Goal: Task Accomplishment & Management: Complete application form

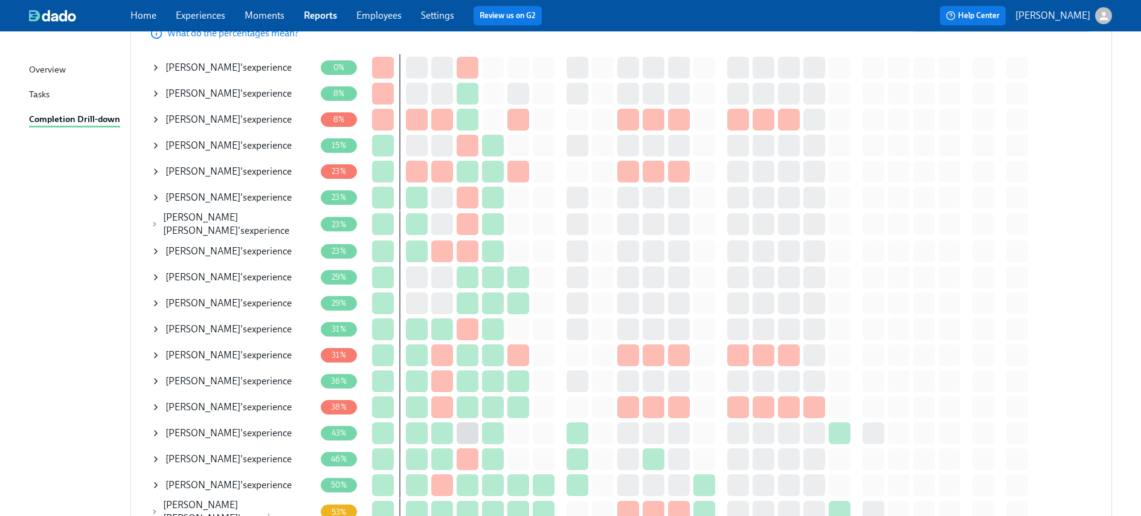
scroll to position [196, 0]
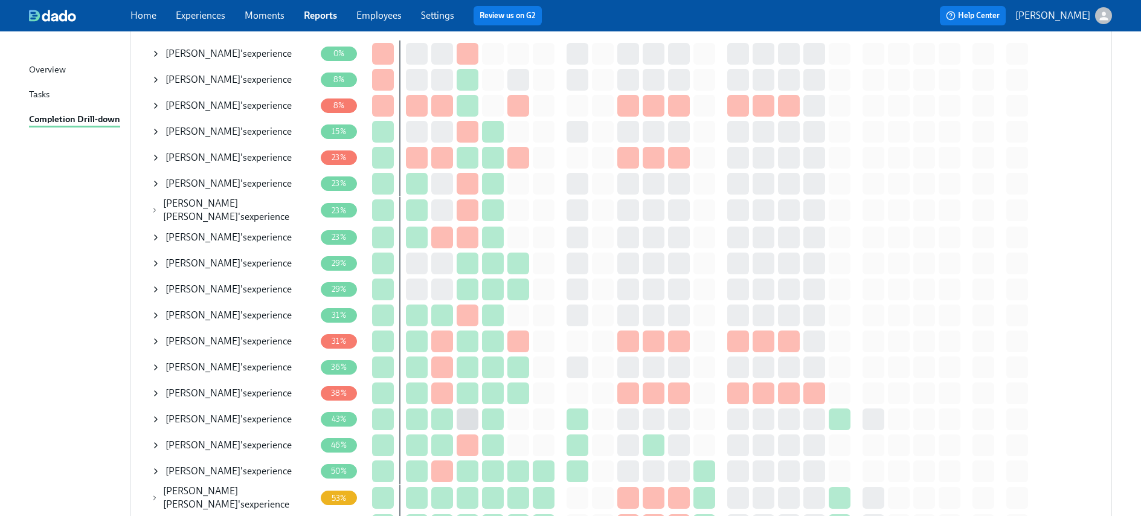
click at [199, 446] on span "[PERSON_NAME]" at bounding box center [202, 444] width 75 height 11
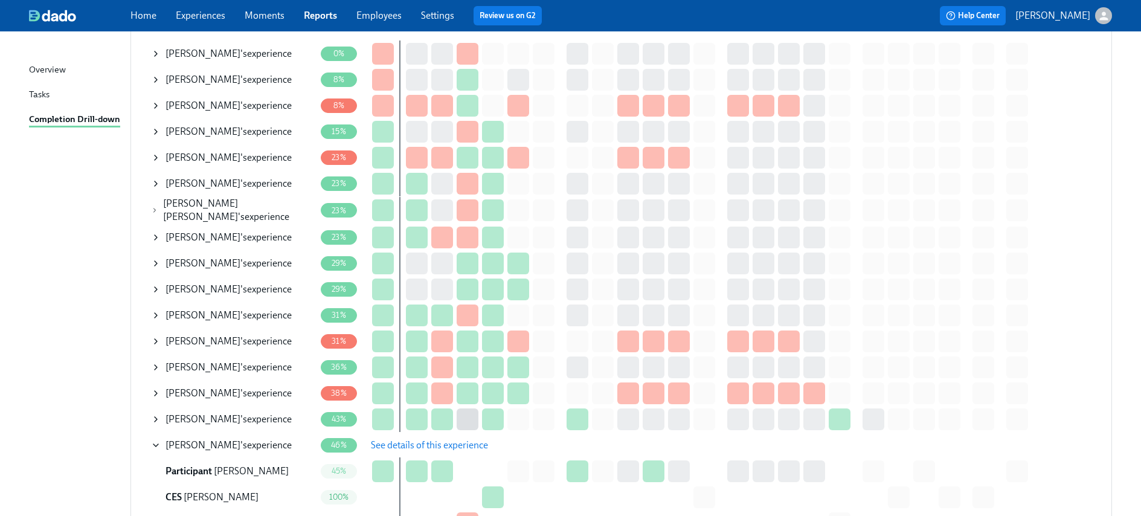
click at [424, 435] on button "See details of this experience" at bounding box center [429, 445] width 134 height 24
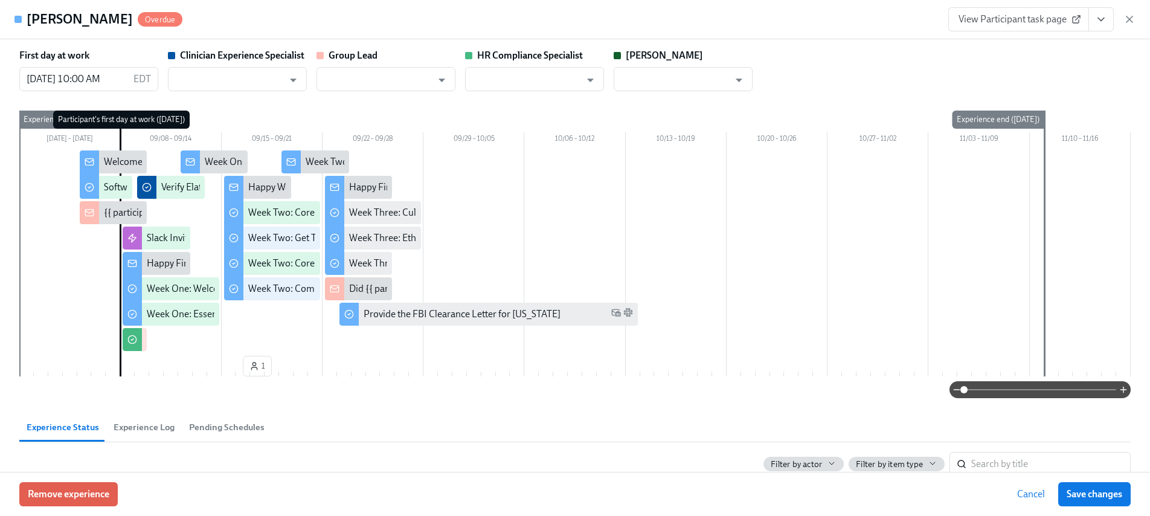
type input "[PERSON_NAME]"
type input "Marlee Billingsley"
type input "Chelsey Mendoza"
type input "Paige Eber"
click at [1098, 24] on icon "View task page" at bounding box center [1101, 19] width 12 height 12
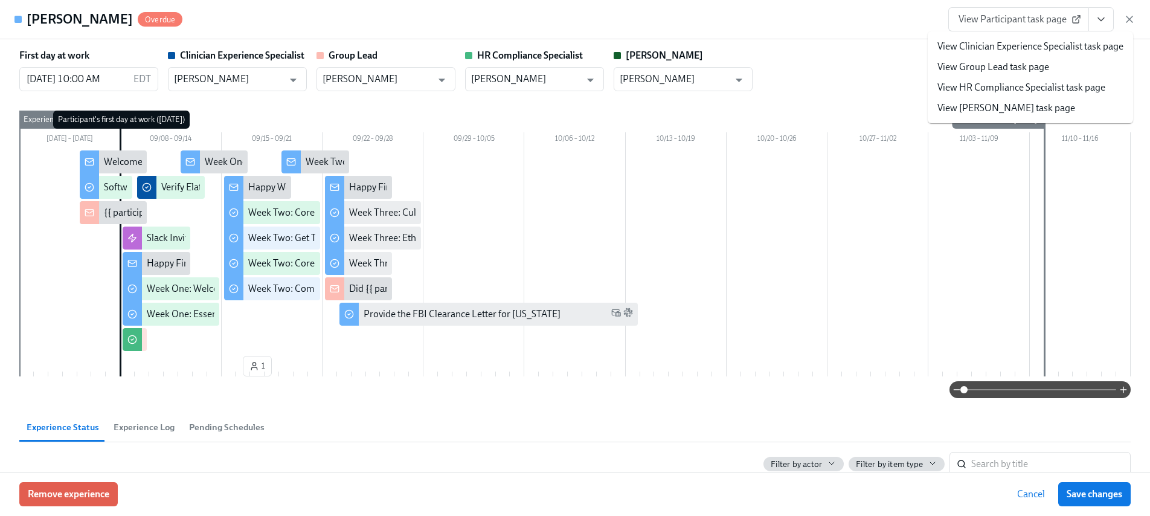
click at [966, 85] on link "View HR Compliance Specialist task page" at bounding box center [1021, 87] width 168 height 13
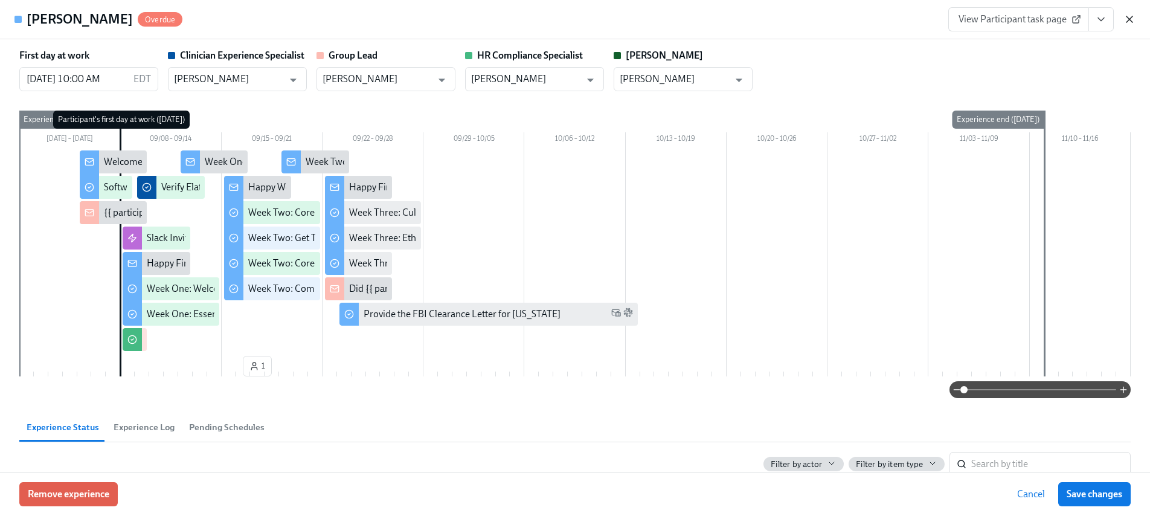
click at [1126, 18] on icon "button" at bounding box center [1129, 19] width 12 height 12
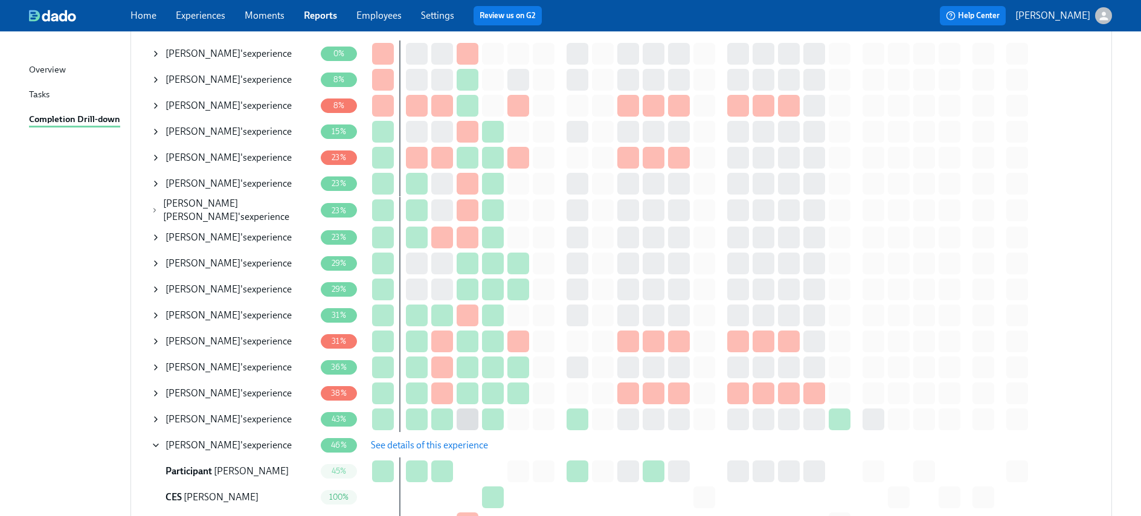
click at [158, 233] on icon at bounding box center [156, 238] width 10 height 10
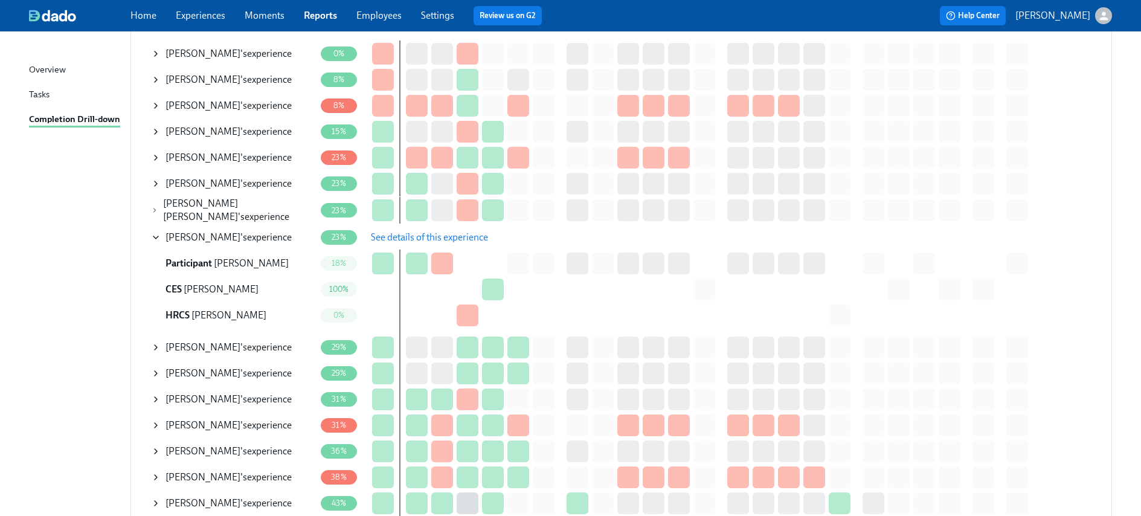
click at [462, 241] on button "See details of this experience" at bounding box center [429, 237] width 134 height 24
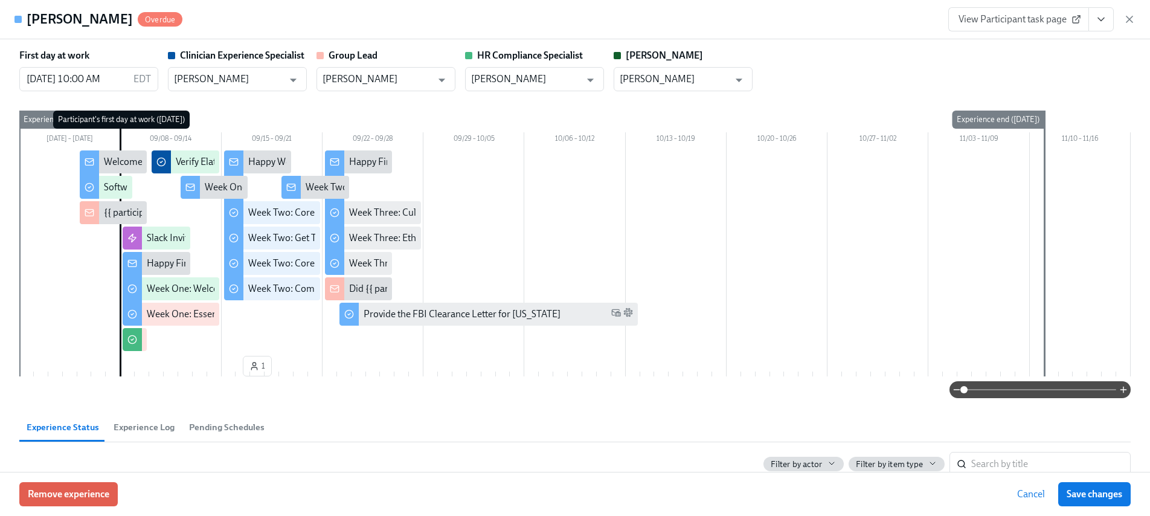
click at [1101, 23] on icon "View task page" at bounding box center [1101, 19] width 12 height 12
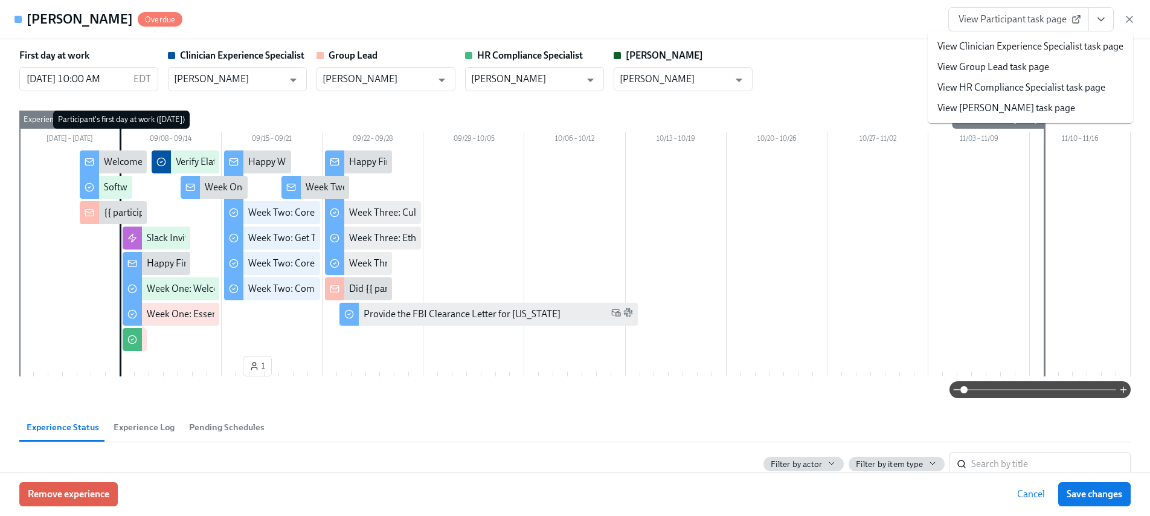
click at [1005, 94] on link "View HR Compliance Specialist task page" at bounding box center [1021, 87] width 168 height 13
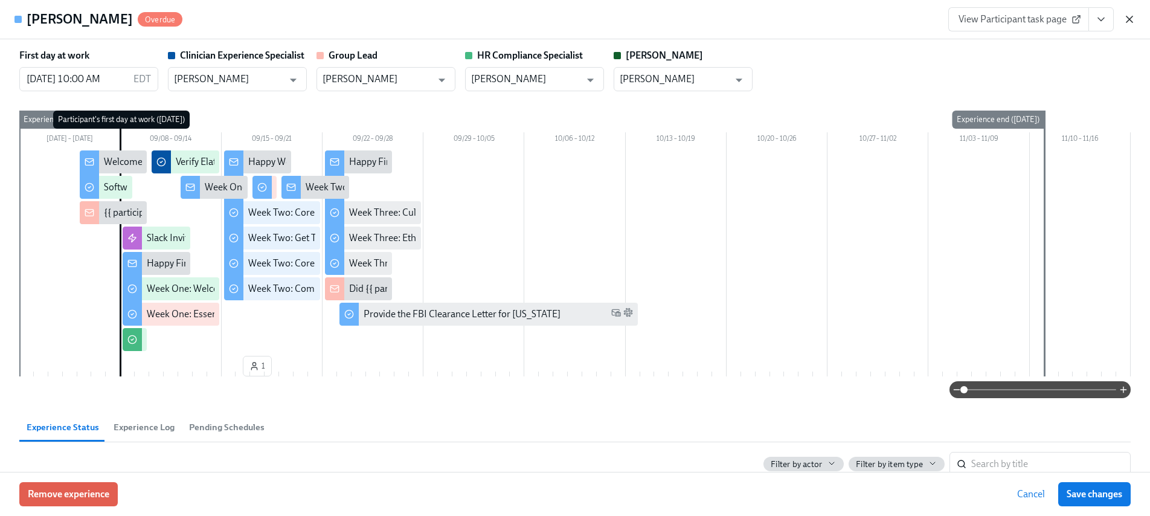
click at [1128, 14] on icon "button" at bounding box center [1129, 19] width 12 height 12
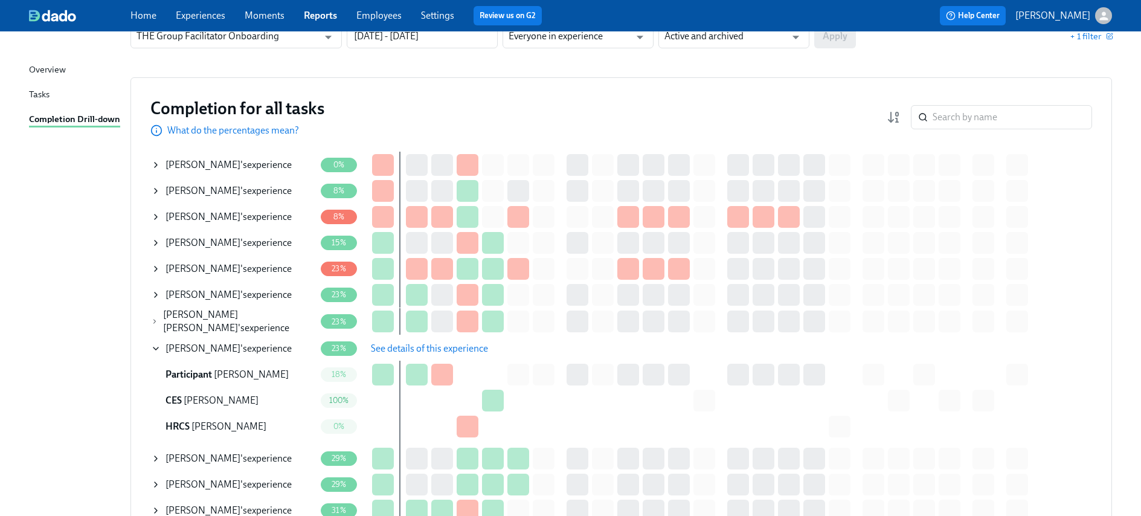
scroll to position [0, 0]
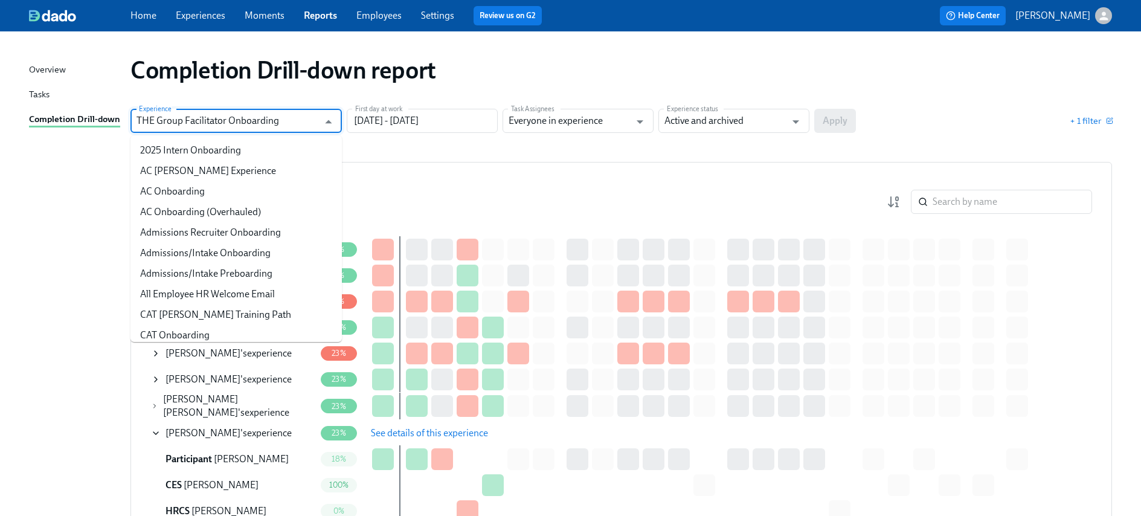
click at [203, 124] on input "THE Group Facilitator Onboarding" at bounding box center [227, 121] width 182 height 24
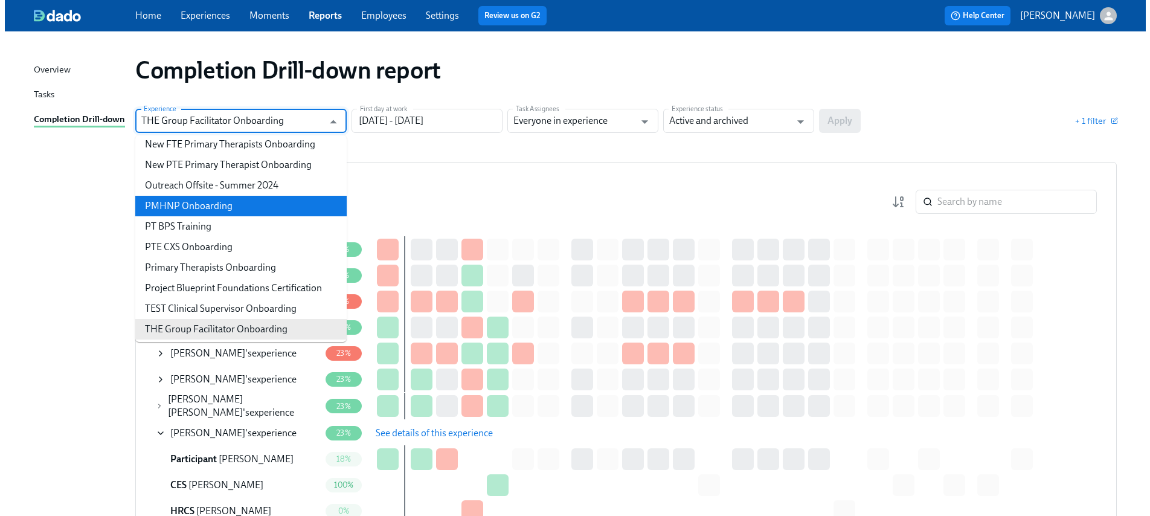
scroll to position [202, 0]
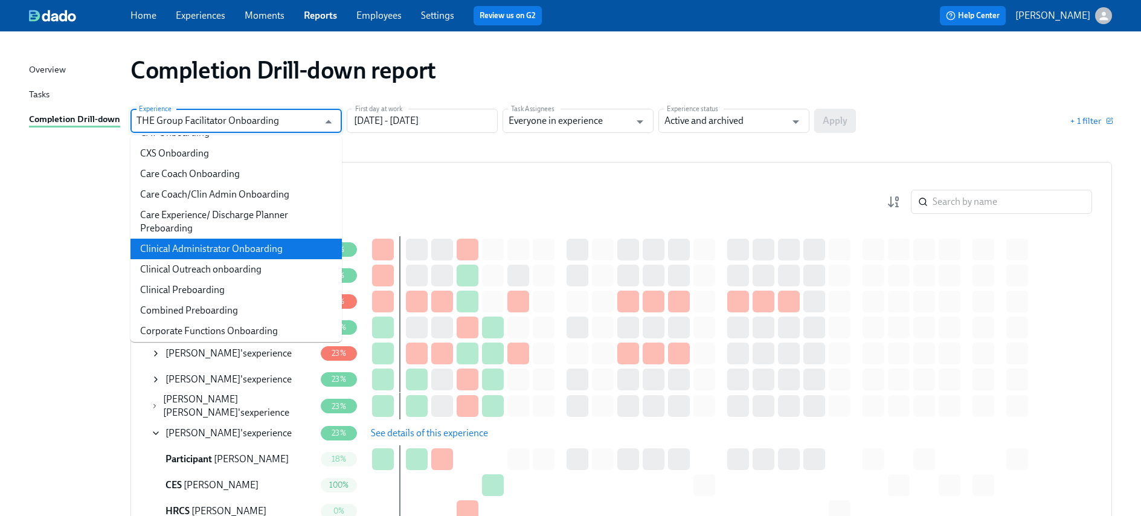
click at [208, 255] on li "Clinical Administrator Onboarding" at bounding box center [235, 249] width 211 height 21
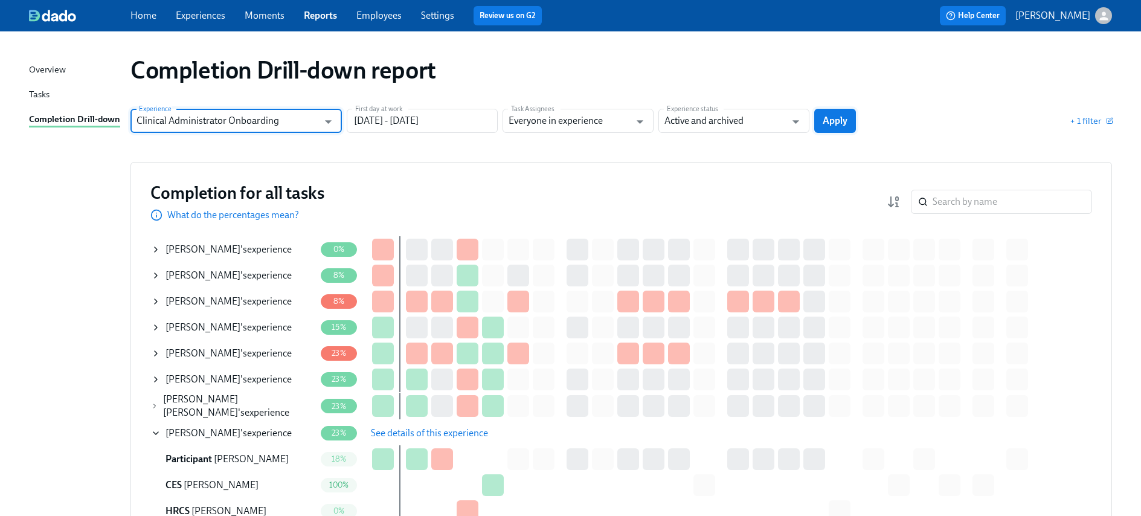
click at [849, 120] on button "Apply" at bounding box center [835, 121] width 42 height 24
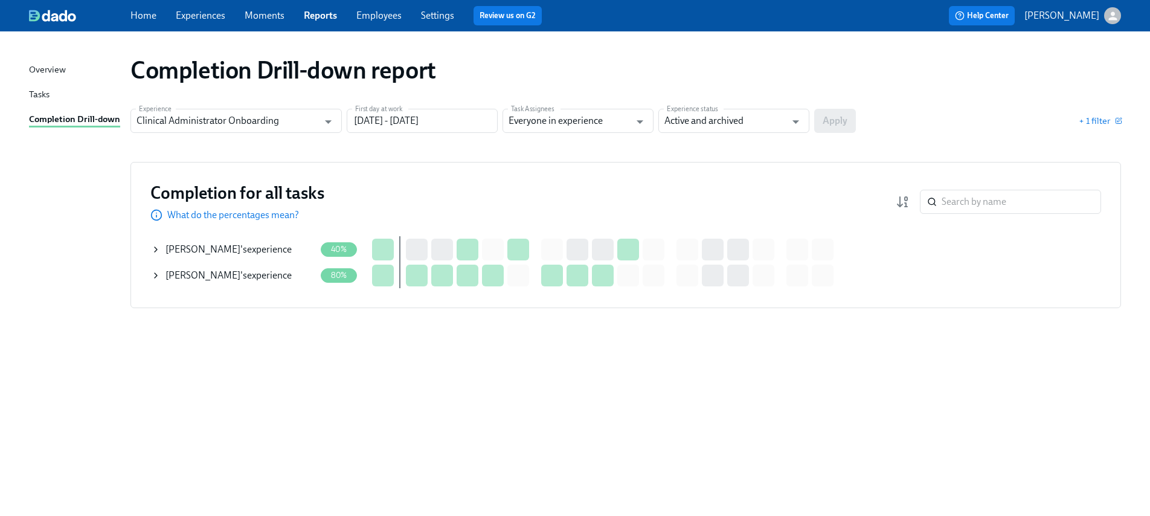
click at [158, 249] on icon at bounding box center [156, 250] width 10 height 10
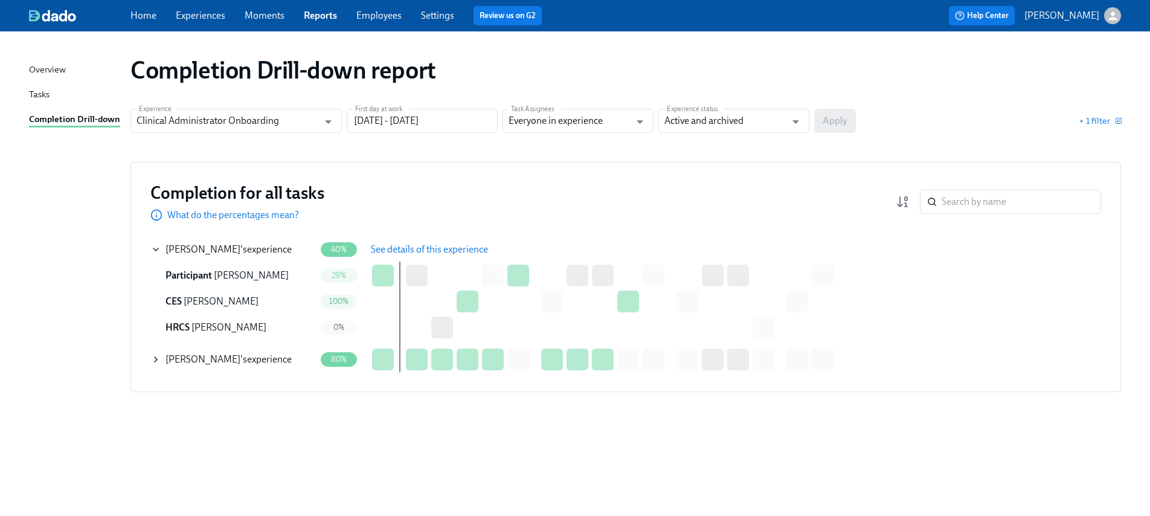
click at [435, 253] on span "See details of this experience" at bounding box center [429, 249] width 117 height 12
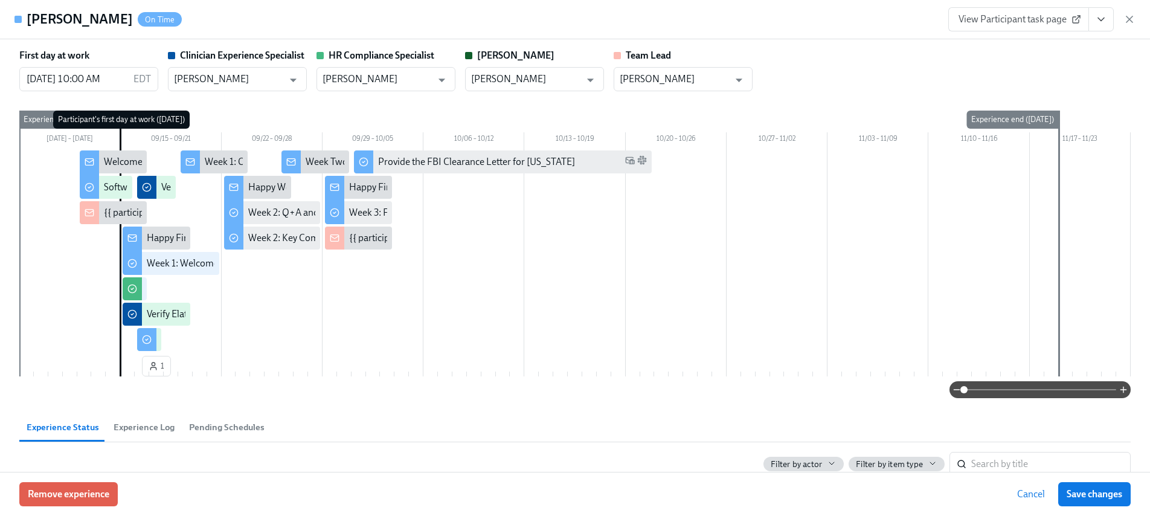
click at [1110, 10] on button "View task page" at bounding box center [1100, 19] width 25 height 24
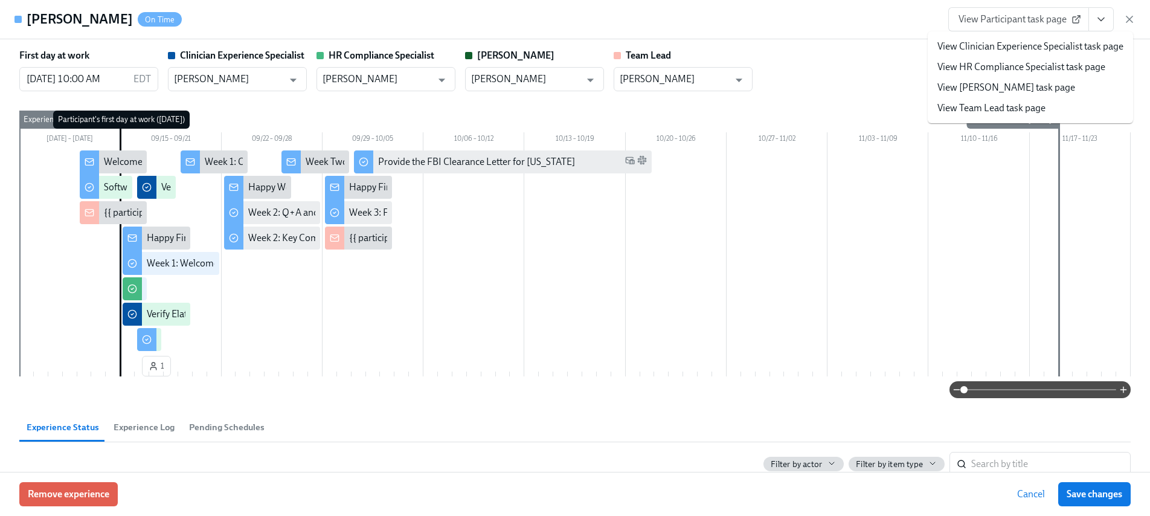
click at [1007, 68] on link "View HR Compliance Specialist task page" at bounding box center [1021, 66] width 168 height 13
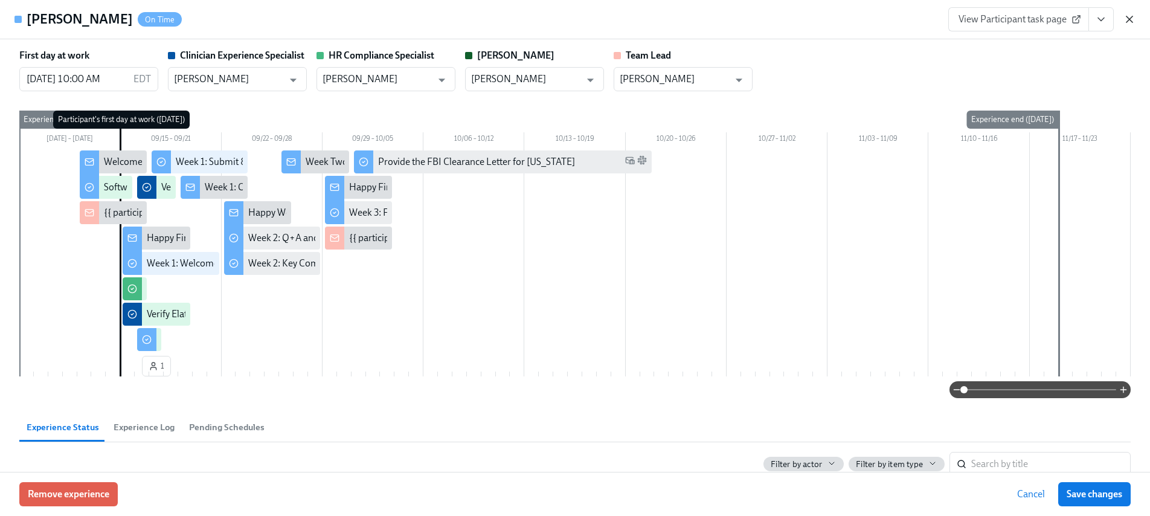
click at [1126, 19] on icon "button" at bounding box center [1129, 19] width 12 height 12
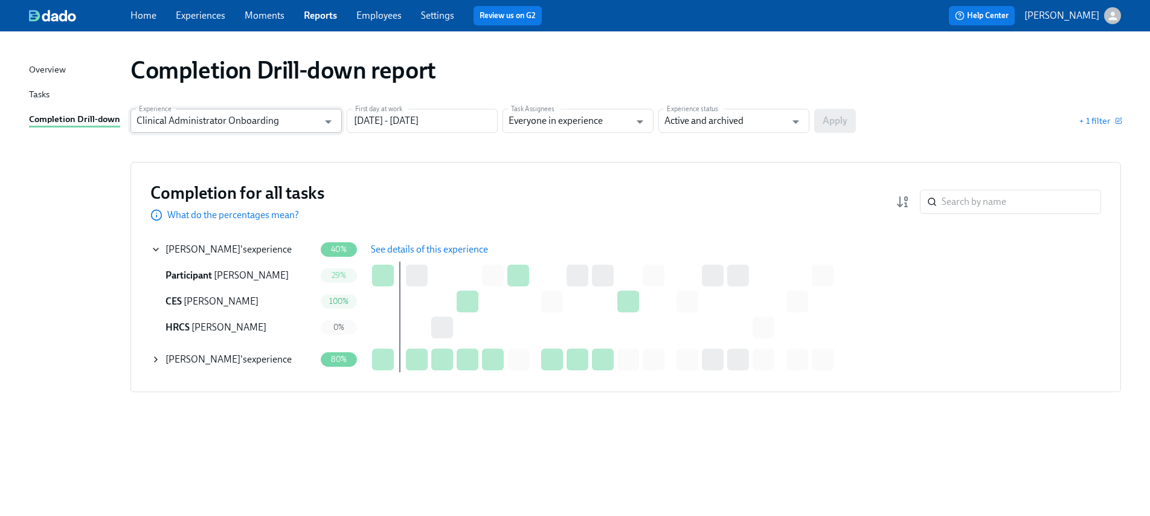
click at [285, 117] on input "Clinical Administrator Onboarding" at bounding box center [227, 121] width 182 height 24
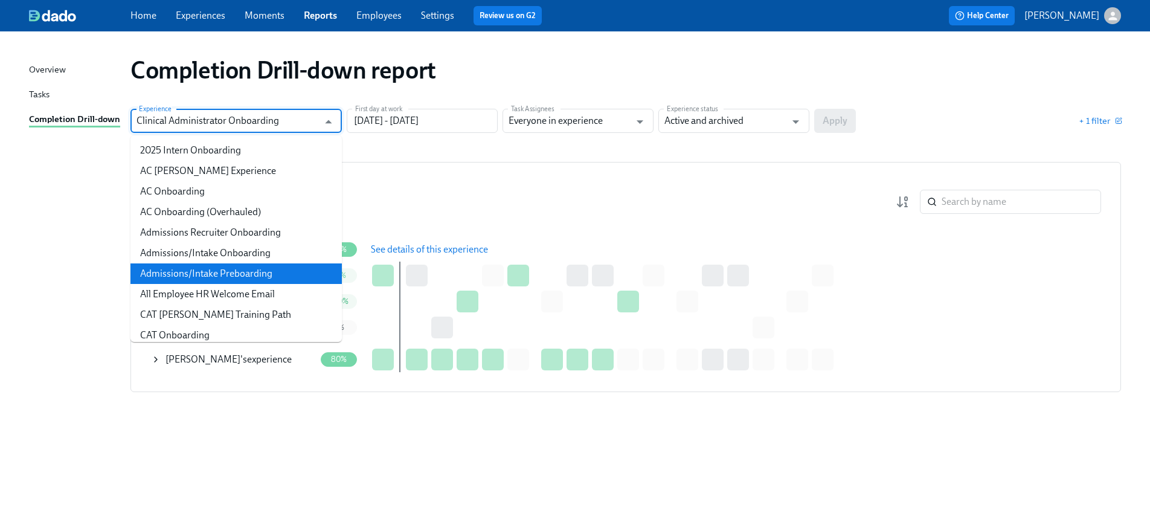
scroll to position [122, 0]
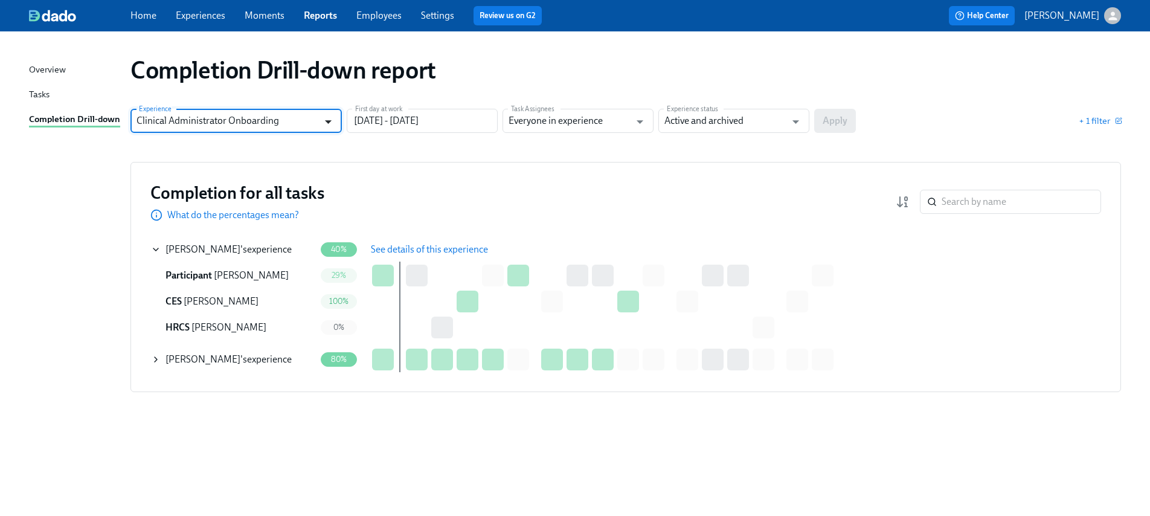
click at [328, 120] on icon "Open" at bounding box center [328, 122] width 7 height 4
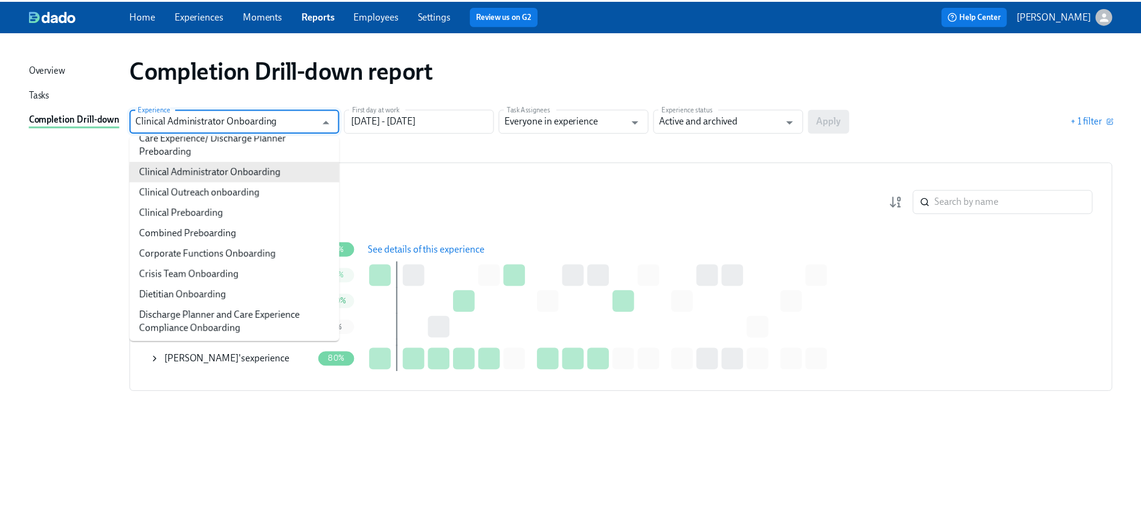
scroll to position [569, 0]
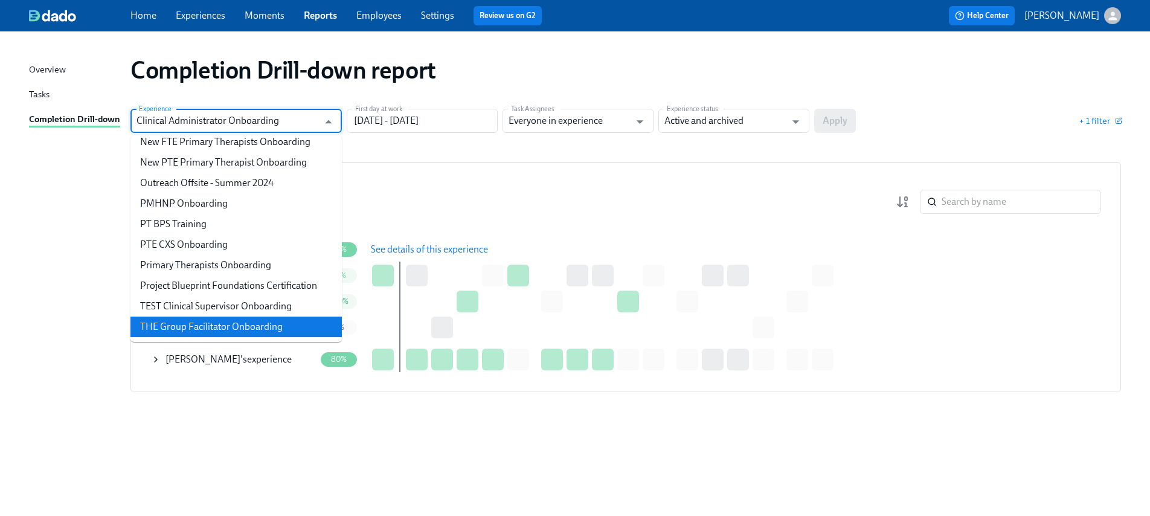
click at [237, 332] on li "THE Group Facilitator Onboarding" at bounding box center [235, 326] width 211 height 21
type input "THE Group Facilitator Onboarding"
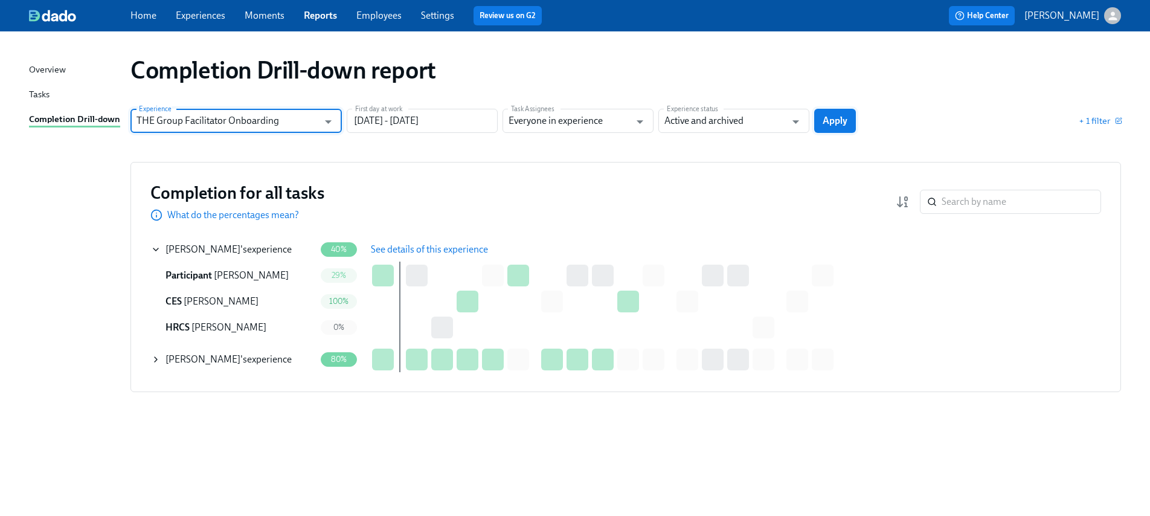
click at [830, 120] on span "Apply" at bounding box center [835, 121] width 25 height 12
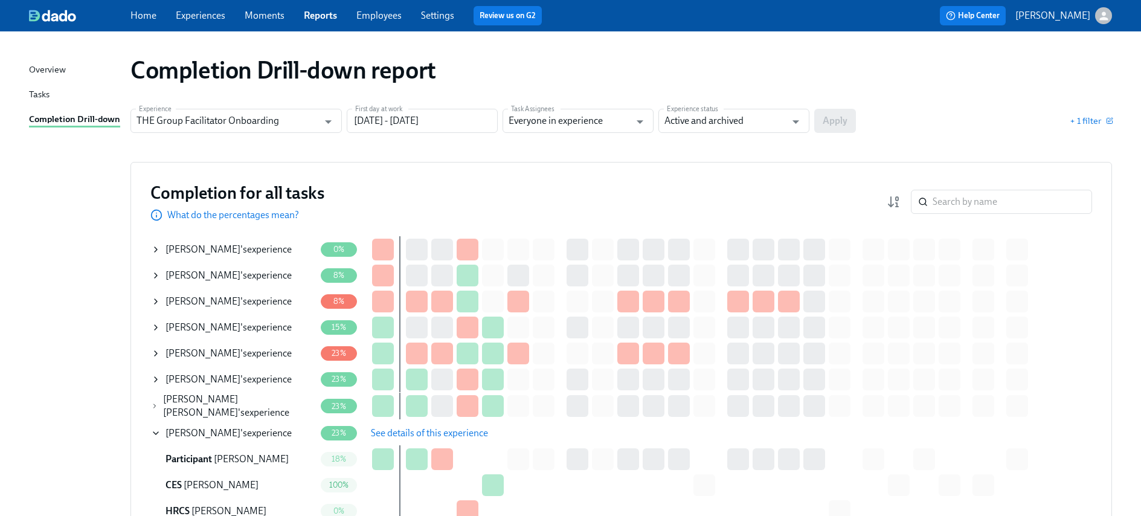
click at [217, 249] on span "Toscha Wilkins" at bounding box center [202, 248] width 75 height 11
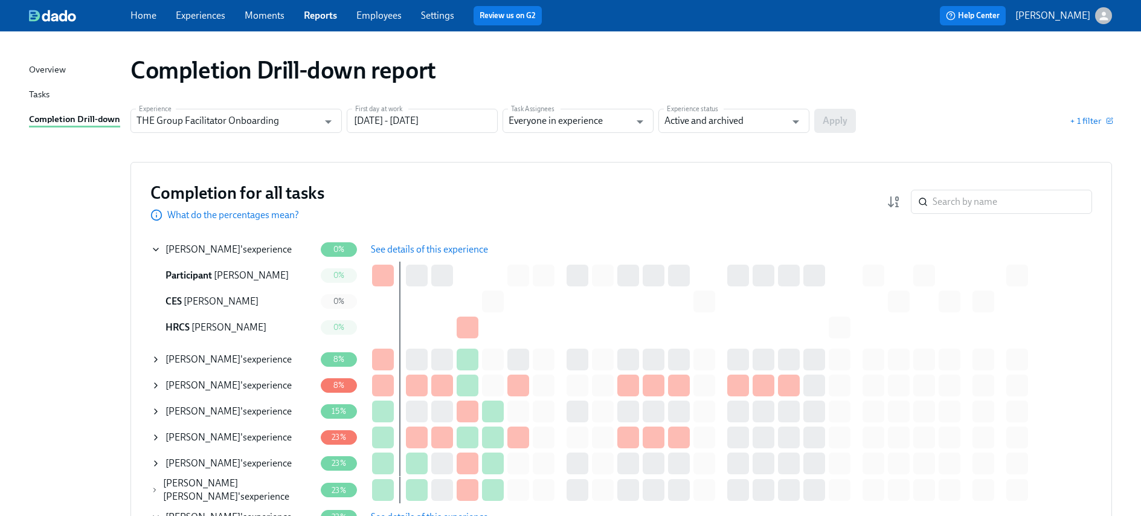
click at [405, 249] on span "See details of this experience" at bounding box center [429, 249] width 117 height 12
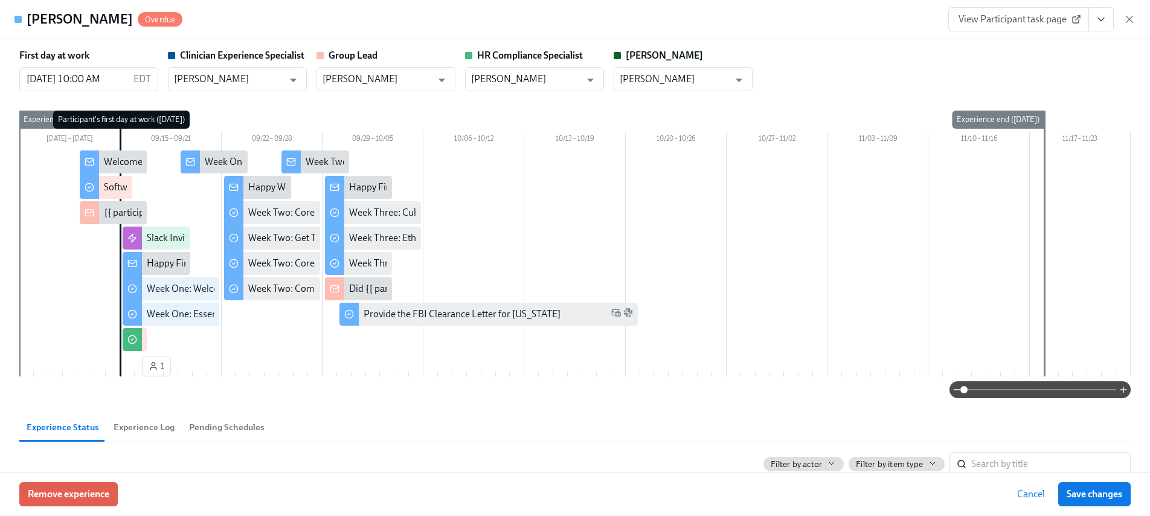
click at [1102, 21] on icon "View task page" at bounding box center [1101, 19] width 12 height 12
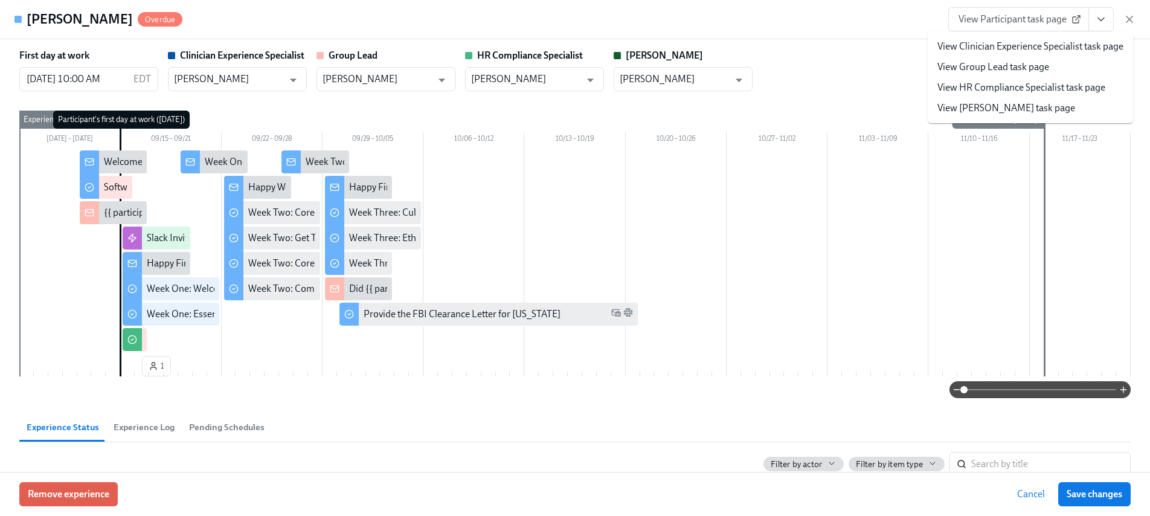
click at [1022, 81] on link "View HR Compliance Specialist task page" at bounding box center [1021, 87] width 168 height 13
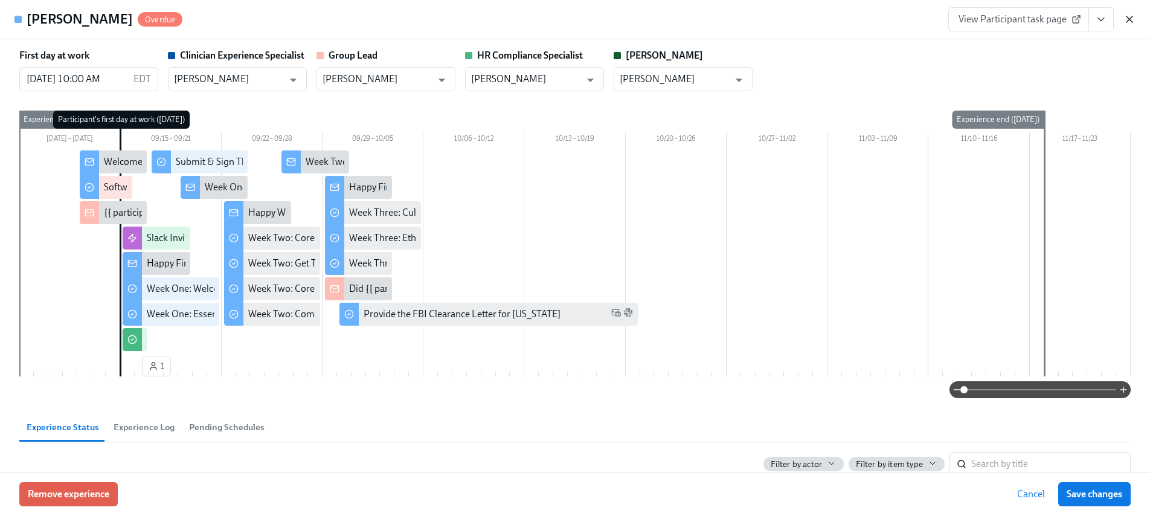
click at [1127, 19] on icon "button" at bounding box center [1129, 19] width 12 height 12
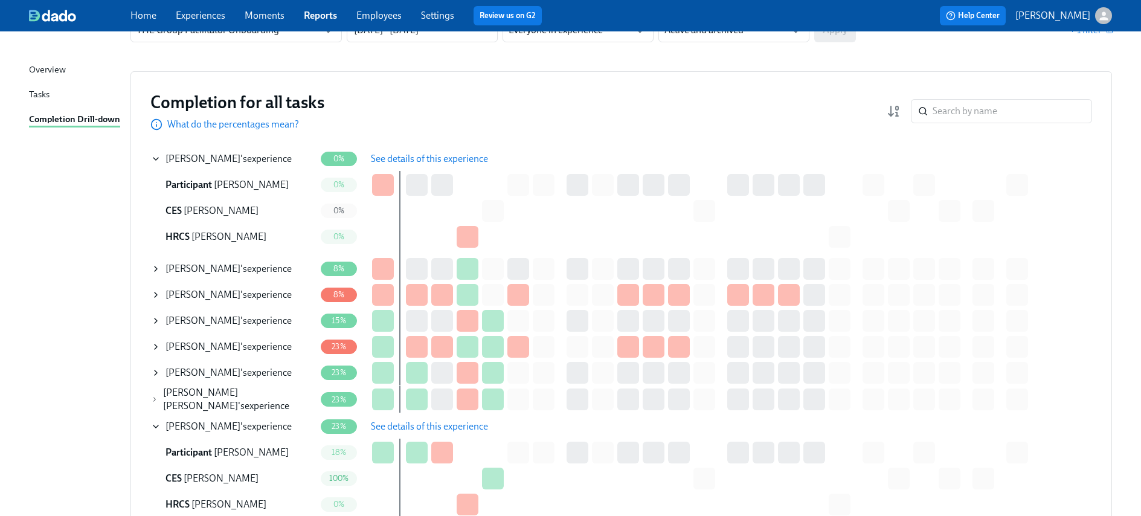
scroll to position [94, 0]
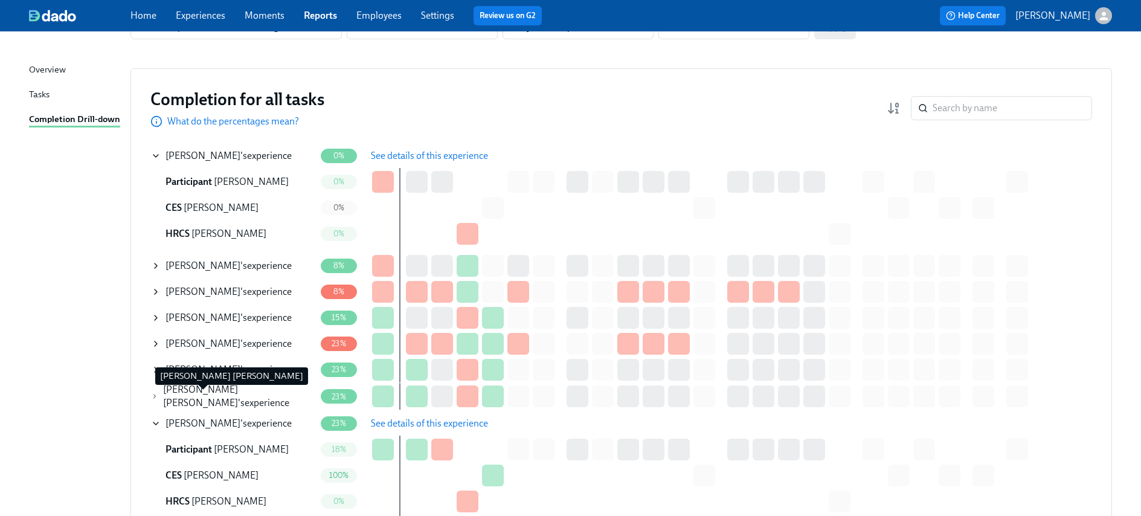
click at [234, 393] on span "K. Gonzalez Videla" at bounding box center [200, 395] width 75 height 25
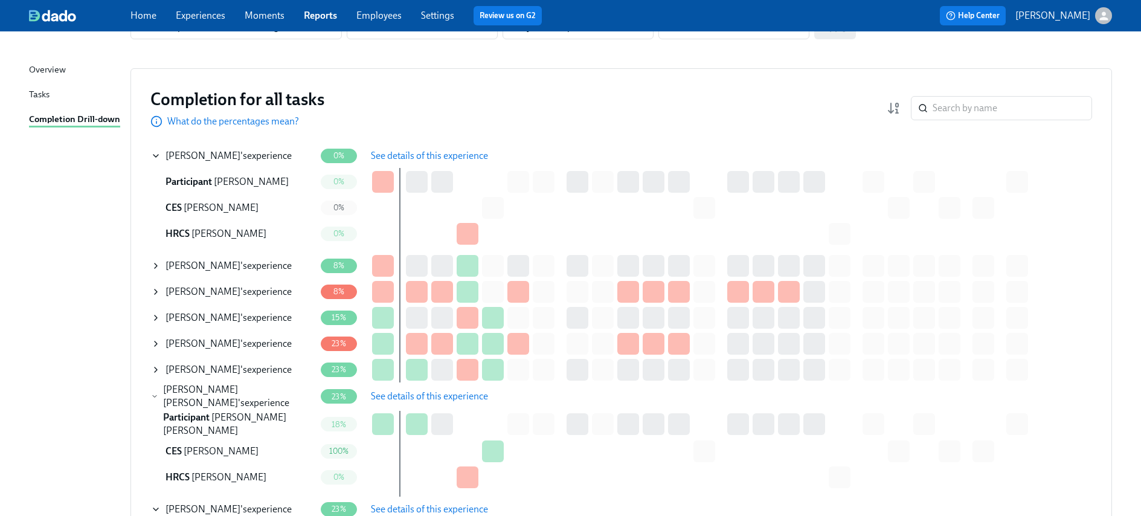
click at [415, 404] on button "See details of this experience" at bounding box center [429, 396] width 134 height 24
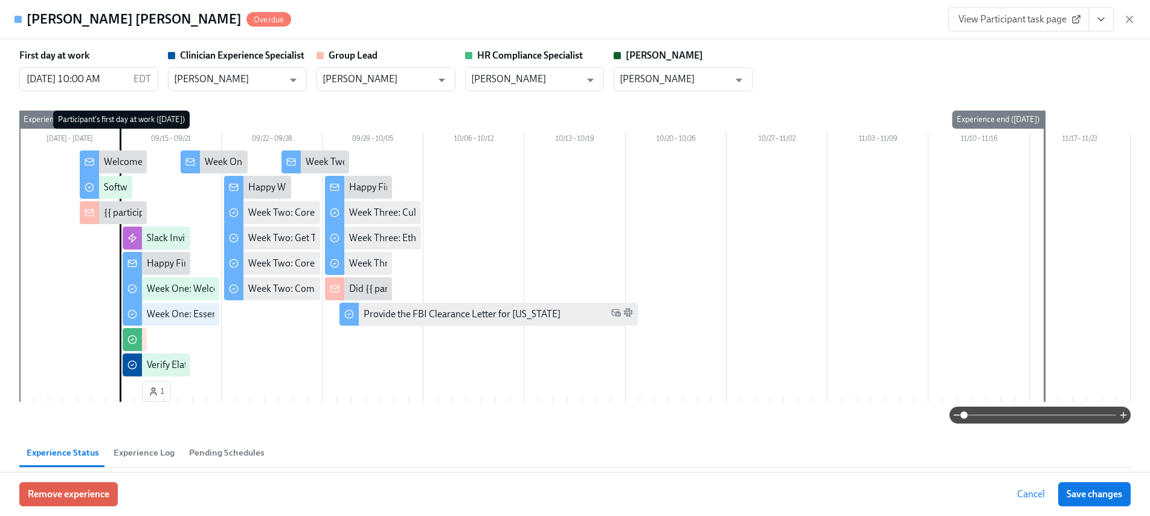
click at [1104, 13] on icon "View task page" at bounding box center [1101, 19] width 12 height 12
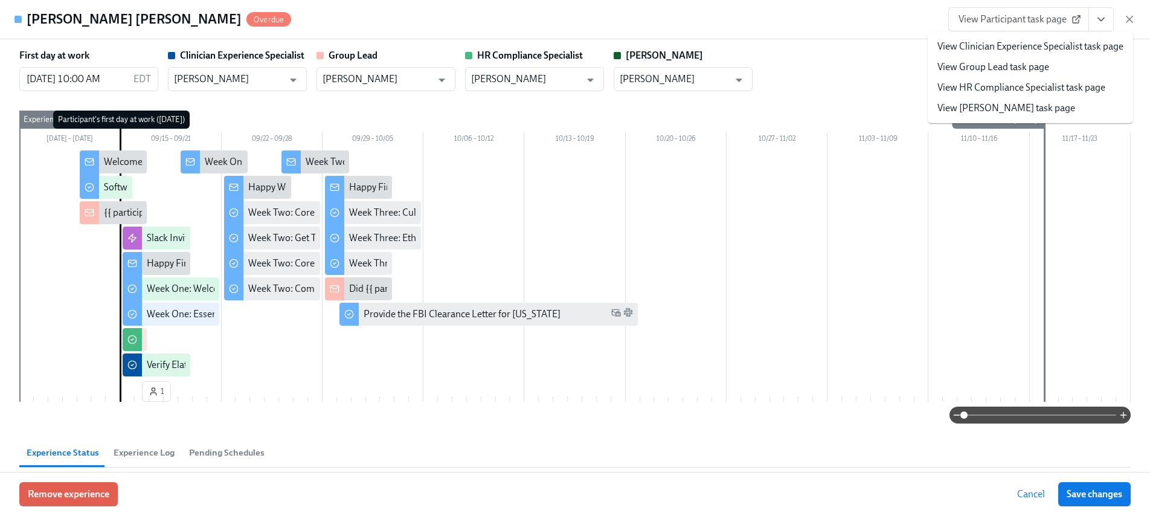
click at [1027, 81] on link "View HR Compliance Specialist task page" at bounding box center [1021, 87] width 168 height 13
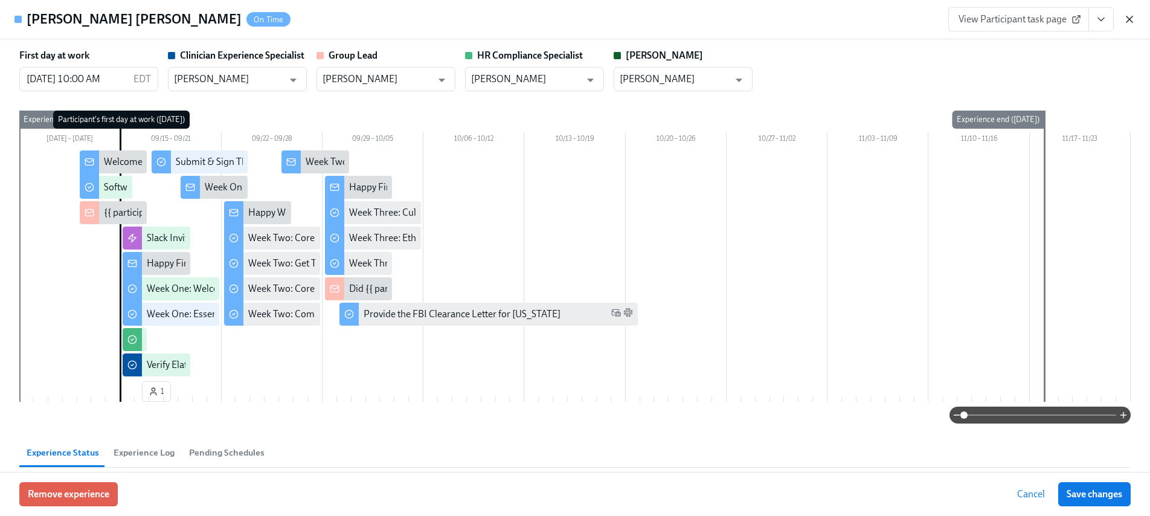
click at [1124, 16] on icon "button" at bounding box center [1129, 19] width 12 height 12
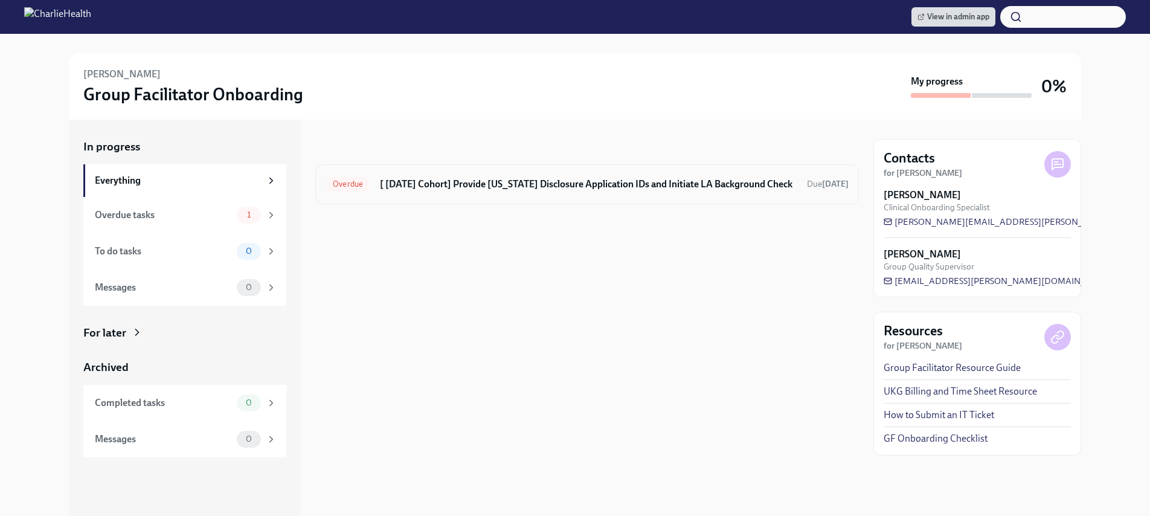
click at [475, 183] on h6 "[ [DATE] Cohort] Provide [US_STATE] Disclosure Application IDs and Initiate LA …" at bounding box center [588, 184] width 417 height 13
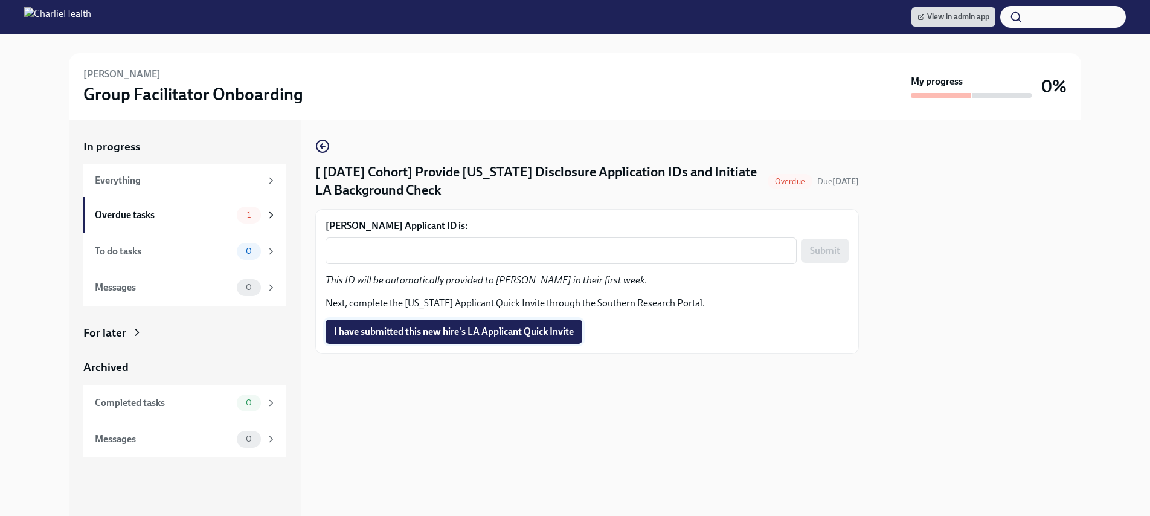
click at [445, 326] on span "I have submitted this new hire's LA Applicant Quick Invite" at bounding box center [454, 332] width 240 height 12
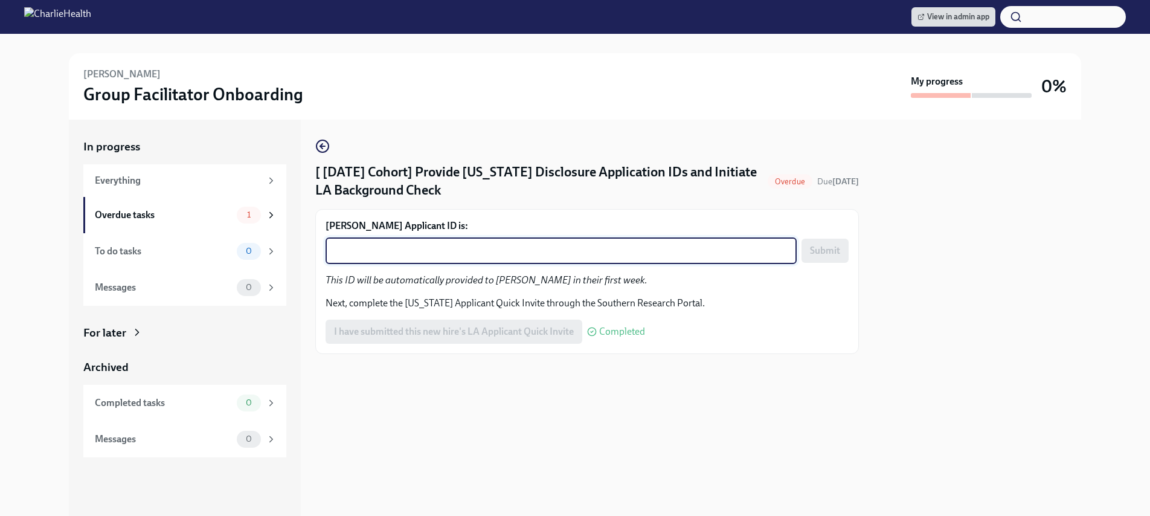
click at [443, 255] on textarea "Alexis Smith's Applicant ID is:" at bounding box center [561, 250] width 457 height 14
paste textarea "1250786"
type textarea "1250786"
click at [832, 251] on span "Submit" at bounding box center [825, 251] width 30 height 12
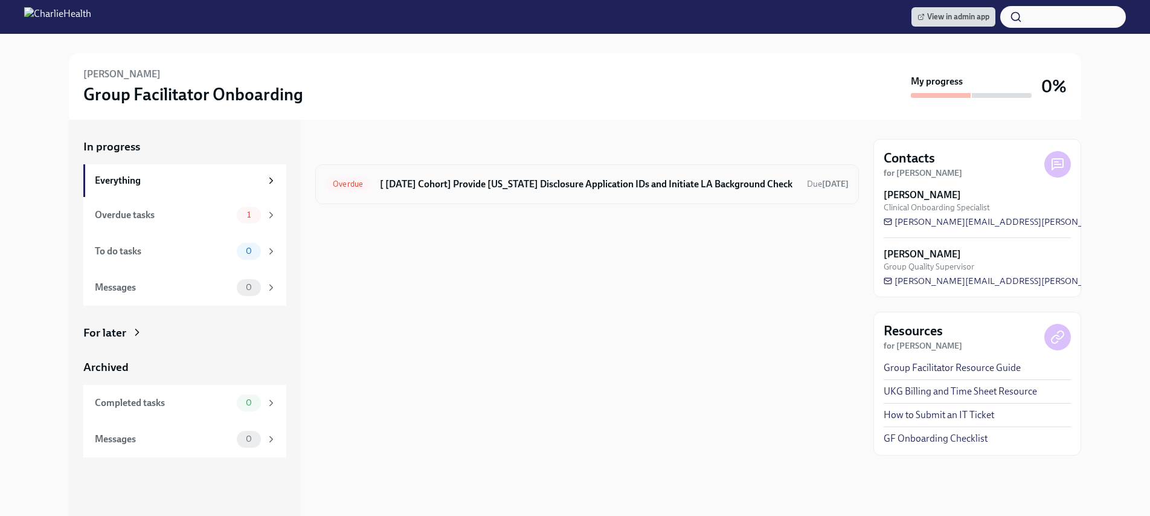
click at [591, 184] on h6 "[ [DATE] Cohort] Provide [US_STATE] Disclosure Application IDs and Initiate LA …" at bounding box center [588, 184] width 417 height 13
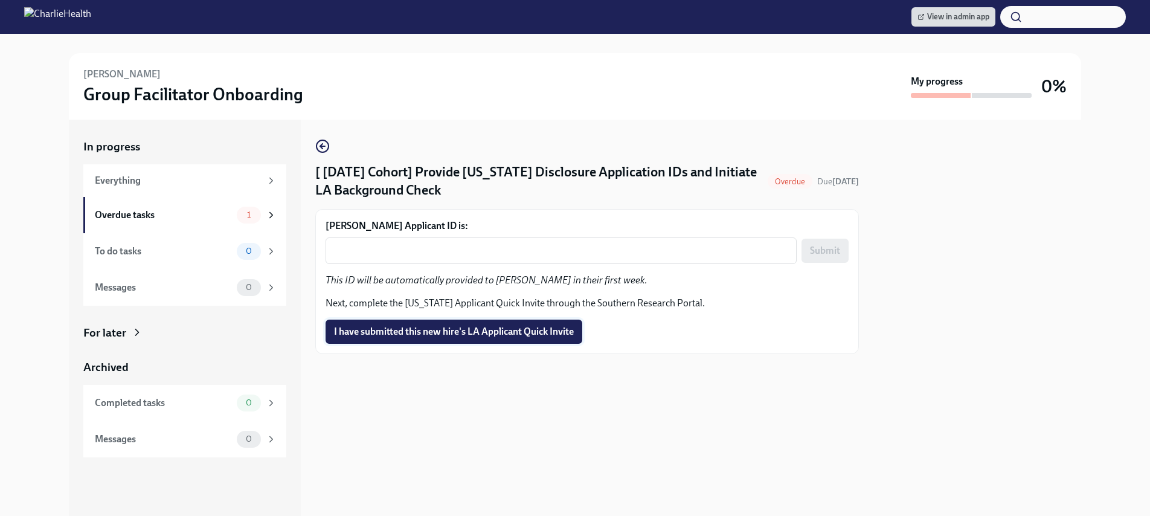
click at [489, 338] on button "I have submitted this new hire's LA Applicant Quick Invite" at bounding box center [454, 331] width 257 height 24
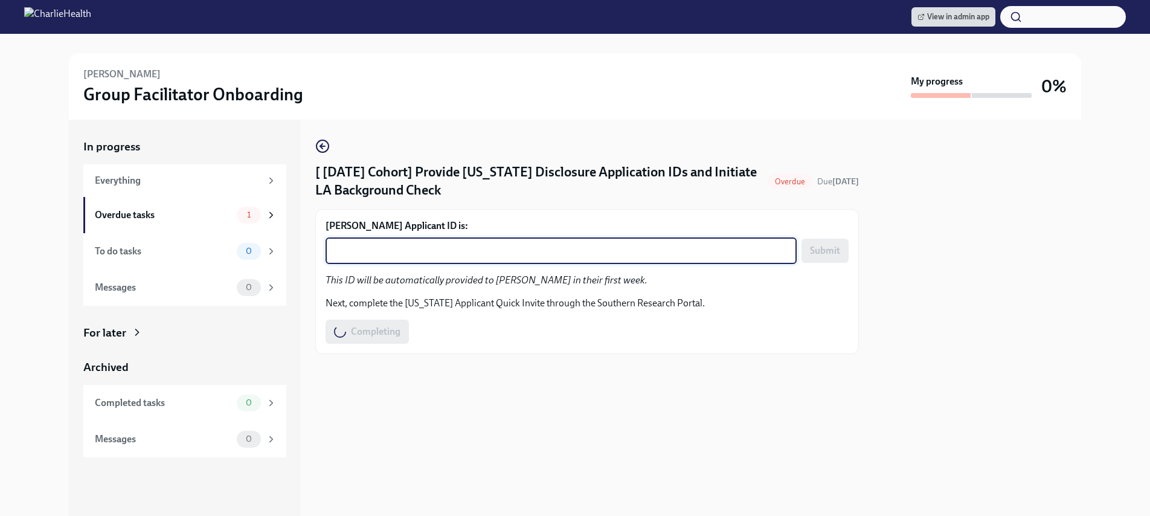
click at [476, 245] on textarea "Priscilla Silva's Applicant ID is:" at bounding box center [561, 250] width 457 height 14
paste textarea "1250789"
type textarea "1250789"
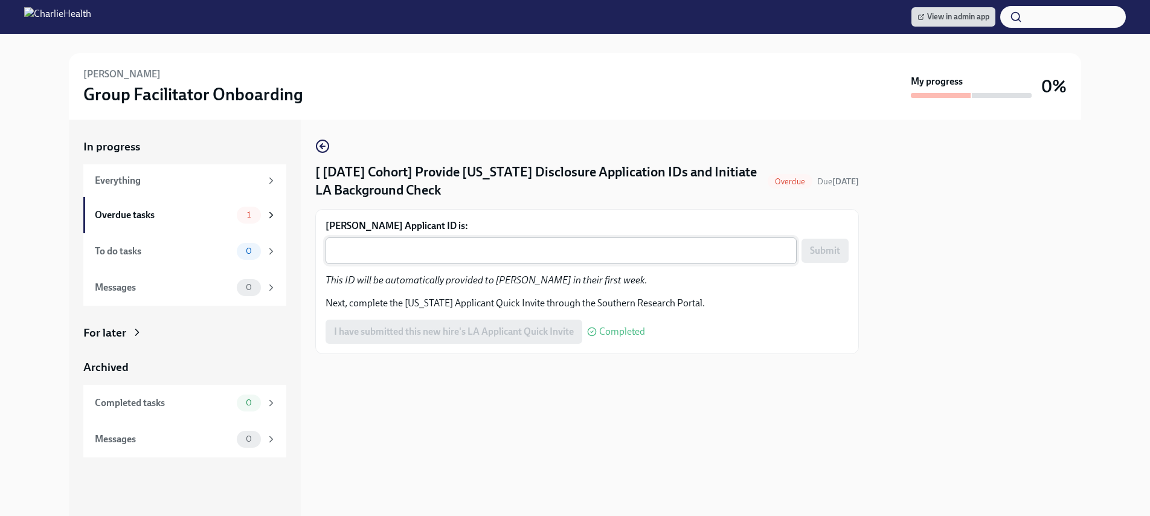
click at [423, 259] on div "x ​" at bounding box center [561, 250] width 471 height 27
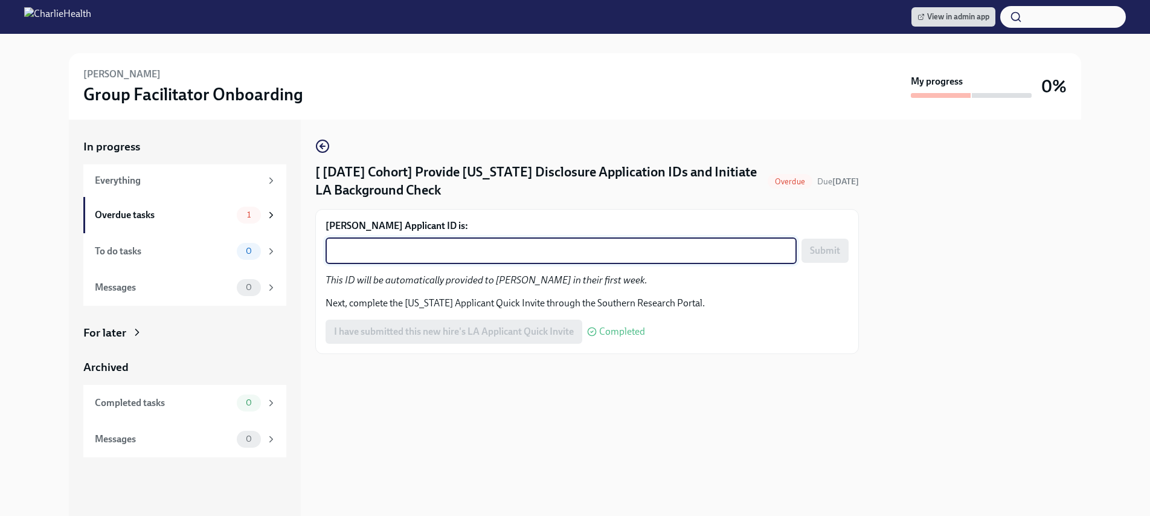
paste textarea "1250789"
type textarea "1250789"
click at [831, 254] on span "Submit" at bounding box center [825, 251] width 30 height 12
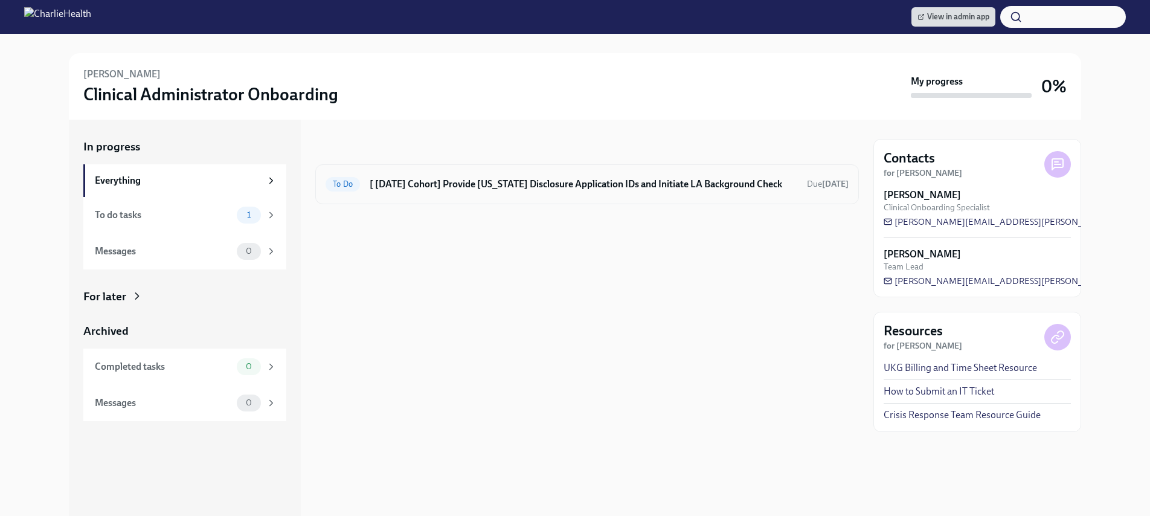
click at [507, 182] on h6 "[ Sep 15th Cohort] Provide Utah Disclosure Application IDs and Initiate LA Back…" at bounding box center [584, 184] width 428 height 13
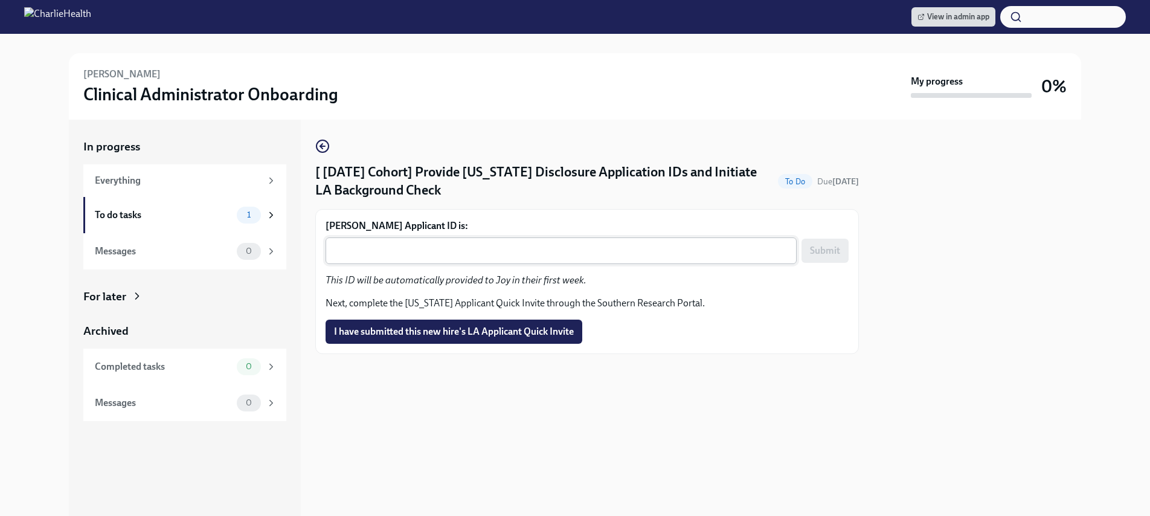
click at [458, 252] on textarea "Joy Boone's Applicant ID is:" at bounding box center [561, 250] width 457 height 14
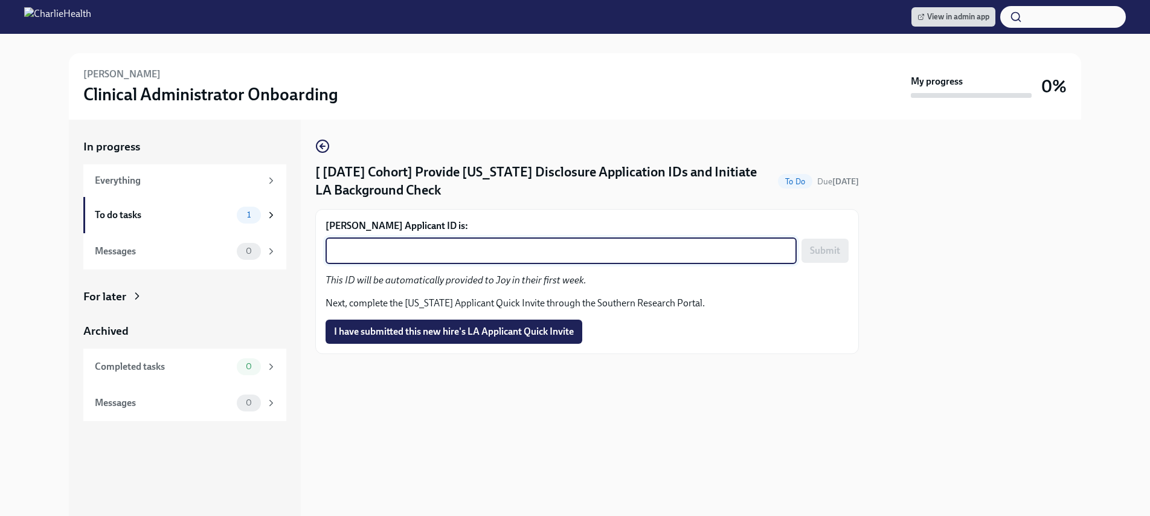
paste textarea "1250798"
type textarea "1250798"
click at [812, 249] on span "Submit" at bounding box center [825, 251] width 30 height 12
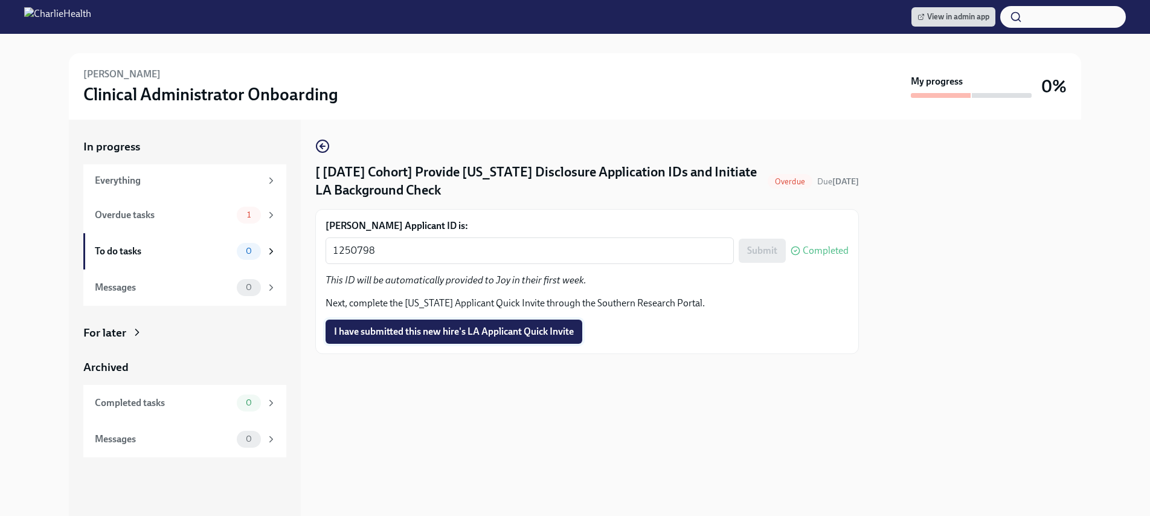
click at [518, 324] on button "I have submitted this new hire's LA Applicant Quick Invite" at bounding box center [454, 331] width 257 height 24
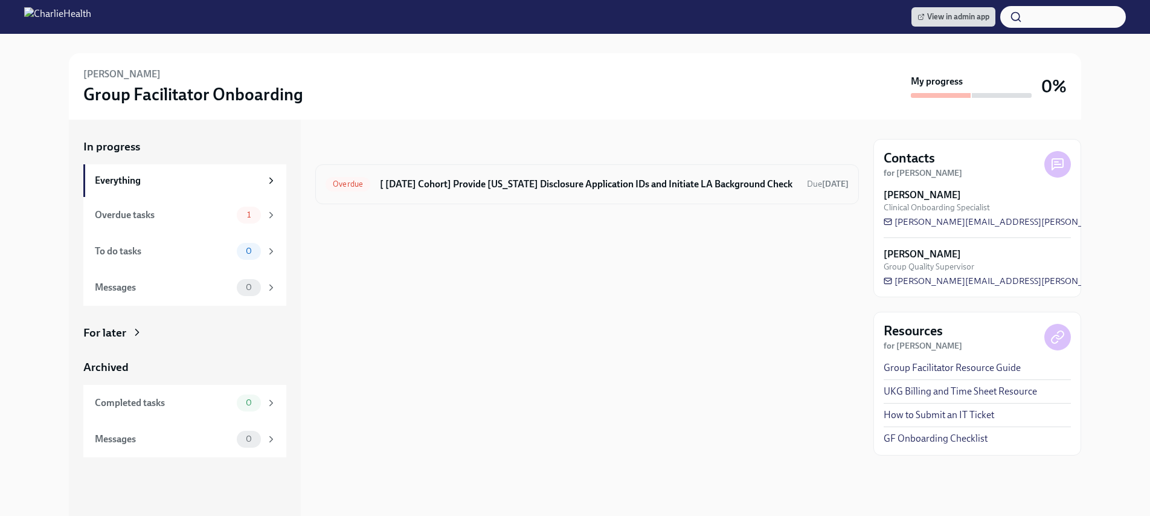
click at [568, 184] on h6 "[ [DATE] Cohort] Provide [US_STATE] Disclosure Application IDs and Initiate LA …" at bounding box center [588, 184] width 417 height 13
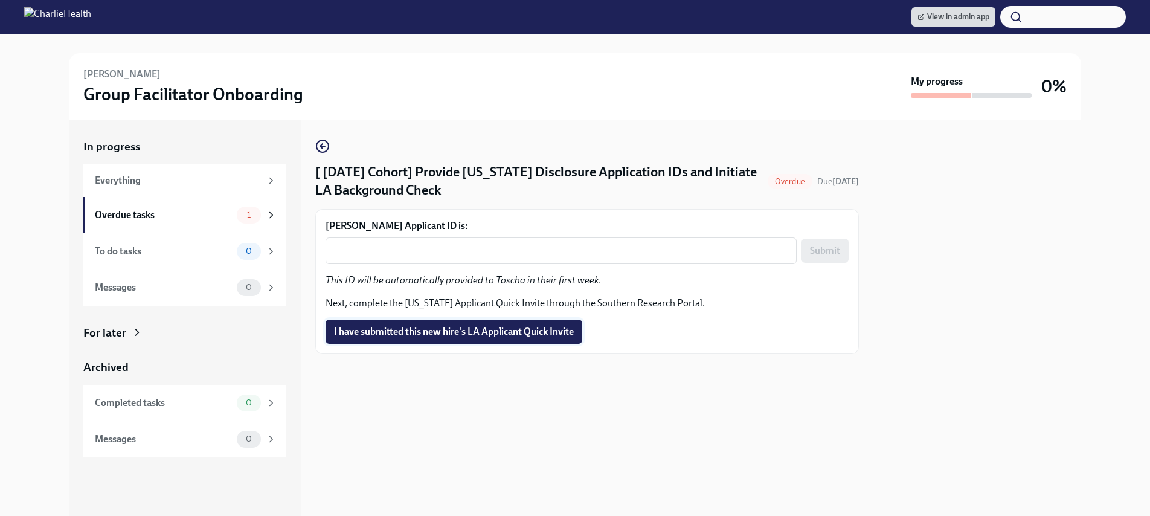
click at [514, 327] on span "I have submitted this new hire's LA Applicant Quick Invite" at bounding box center [454, 332] width 240 height 12
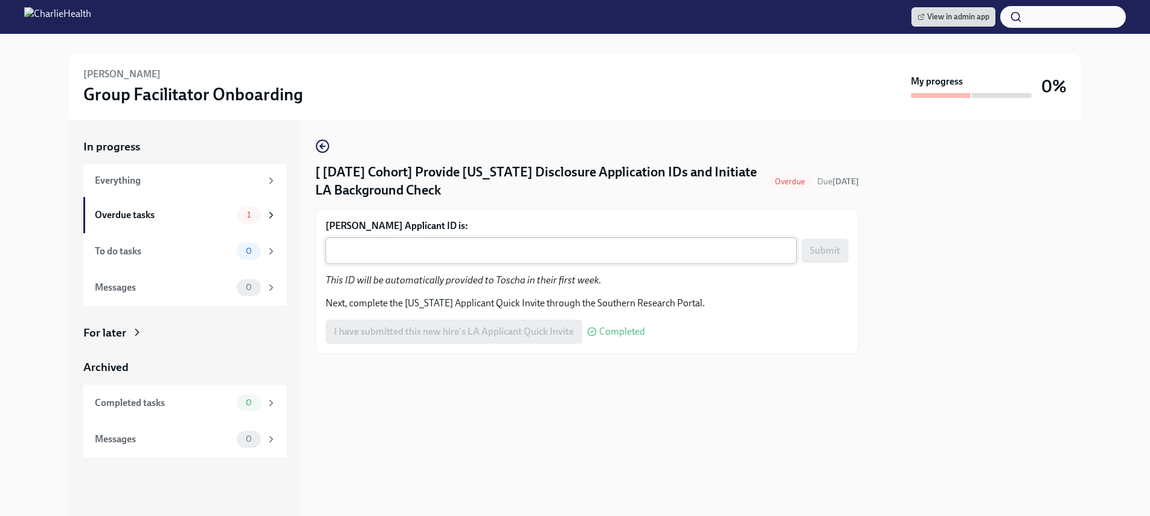
click at [498, 257] on textarea "[PERSON_NAME] Applicant ID is:" at bounding box center [561, 250] width 457 height 14
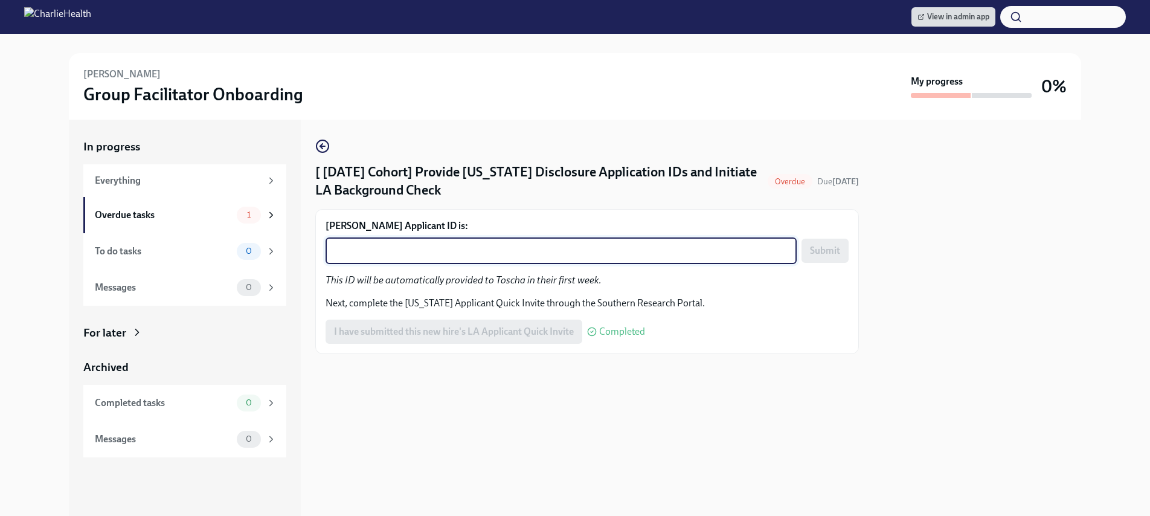
paste textarea "1250809"
type textarea "1250809"
click at [816, 246] on span "Submit" at bounding box center [825, 251] width 30 height 12
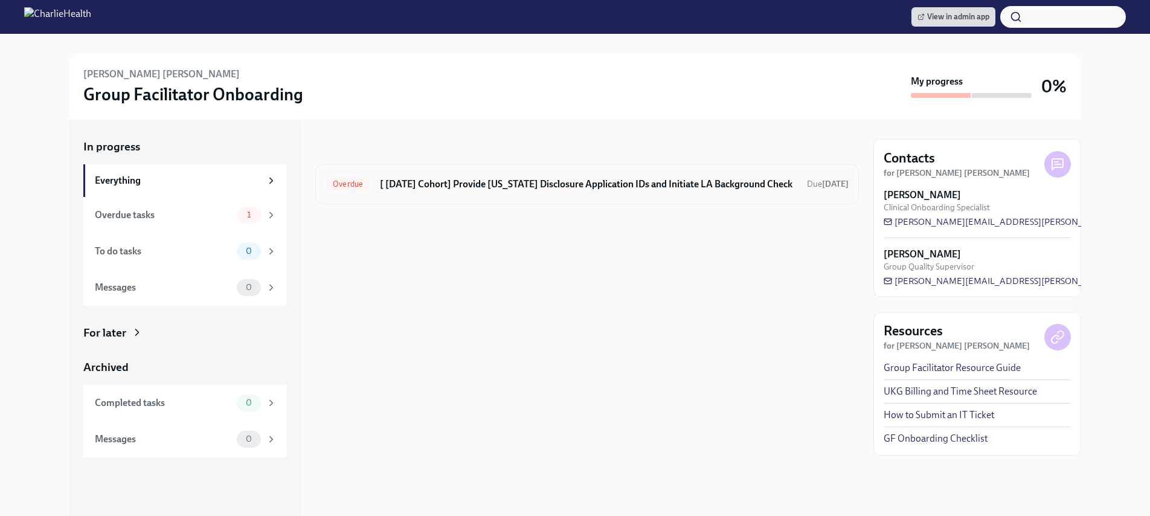
click at [685, 195] on div "Overdue [ [DATE] Cohort] Provide [US_STATE] Disclosure Application IDs and Init…" at bounding box center [587, 184] width 544 height 40
click at [685, 185] on h6 "[ [DATE] Cohort] Provide [US_STATE] Disclosure Application IDs and Initiate LA …" at bounding box center [588, 184] width 417 height 13
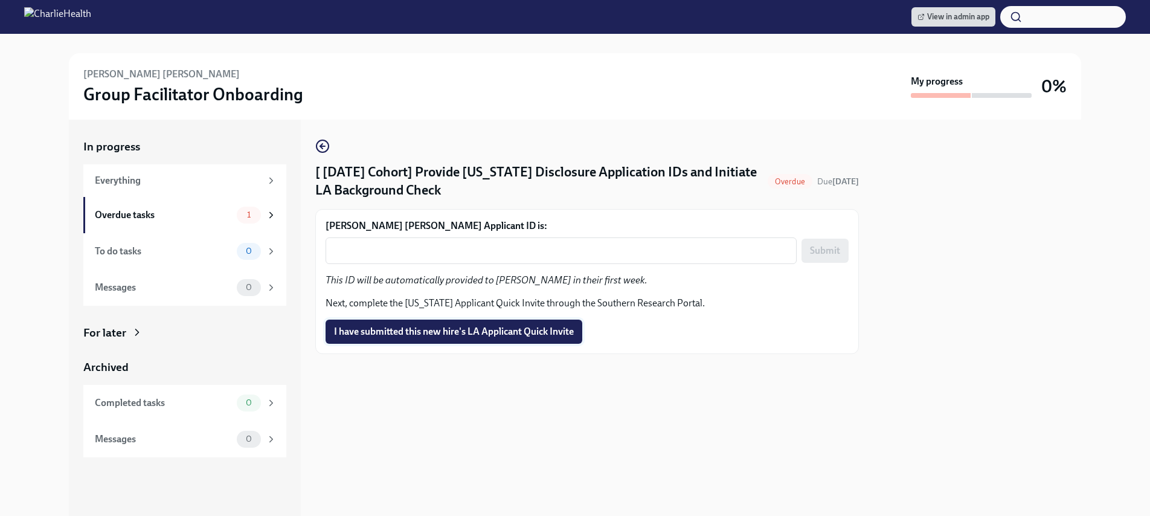
click at [499, 339] on button "I have submitted this new hire's LA Applicant Quick Invite" at bounding box center [454, 331] width 257 height 24
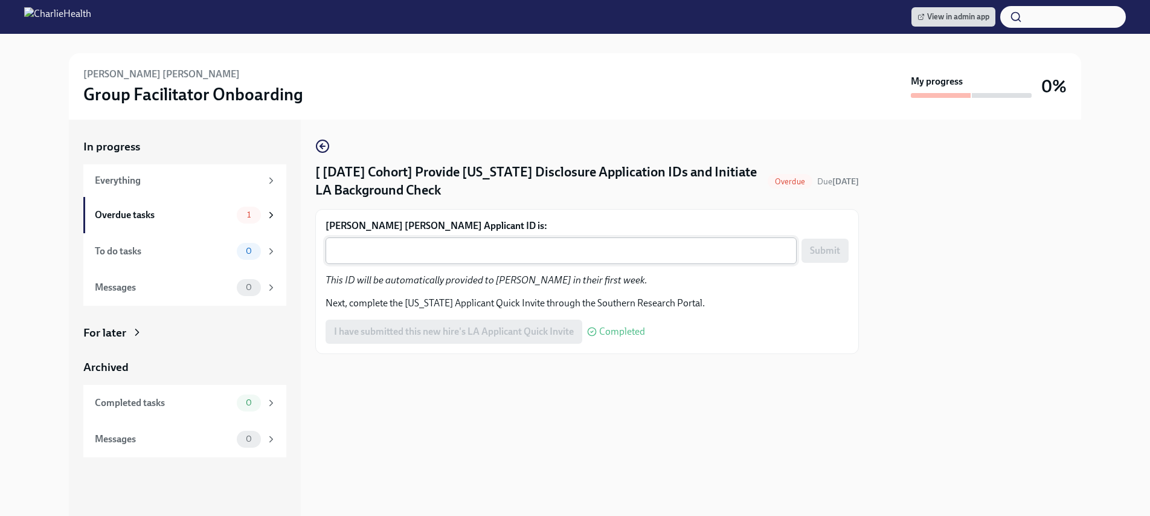
click at [467, 252] on textarea "[PERSON_NAME] [PERSON_NAME] Applicant ID is:" at bounding box center [561, 250] width 457 height 14
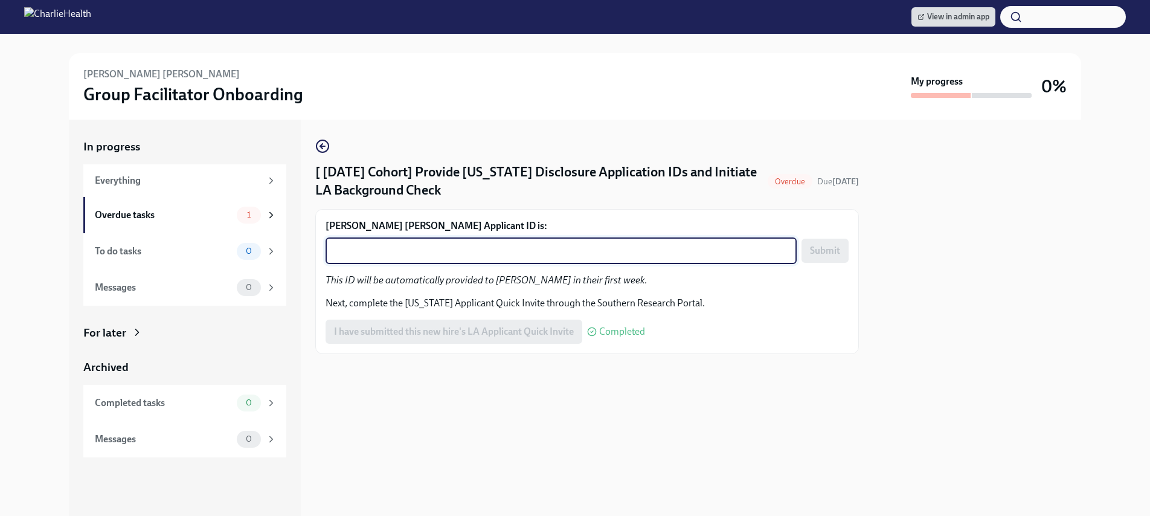
paste textarea "1250813"
type textarea "1250813"
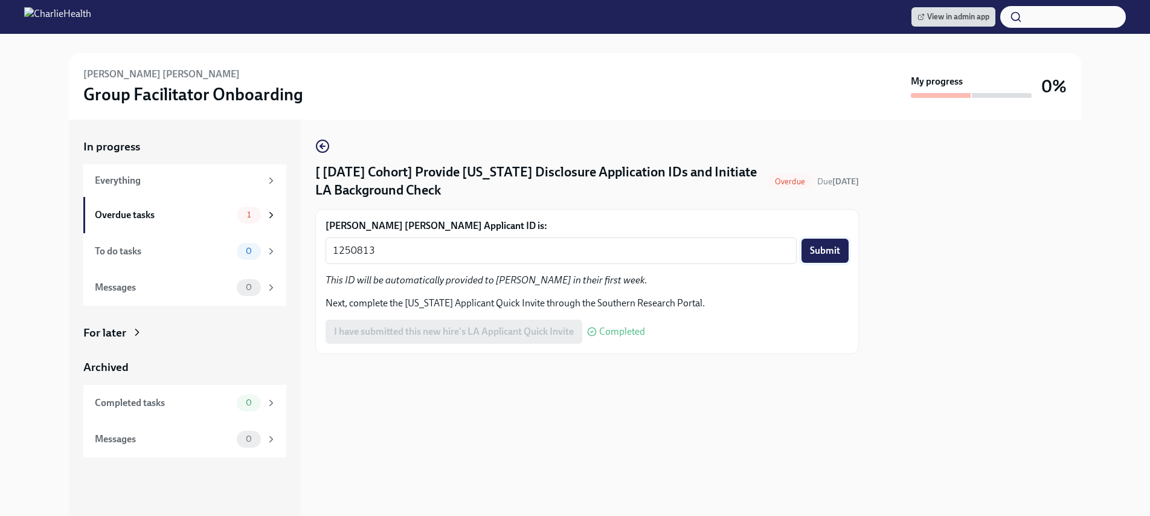
click at [828, 249] on span "Submit" at bounding box center [825, 251] width 30 height 12
